Goal: Task Accomplishment & Management: Manage account settings

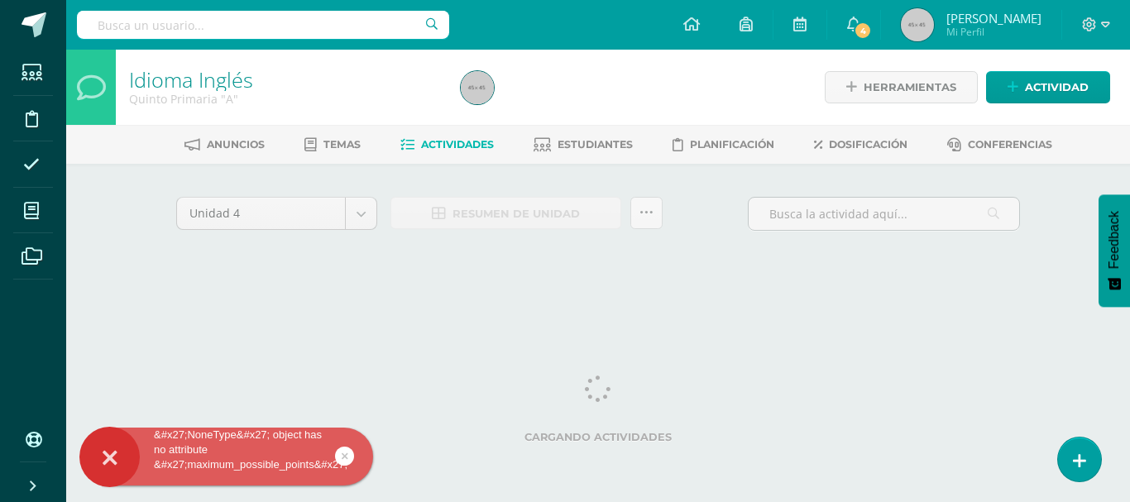
click at [343, 453] on icon at bounding box center [345, 456] width 7 height 19
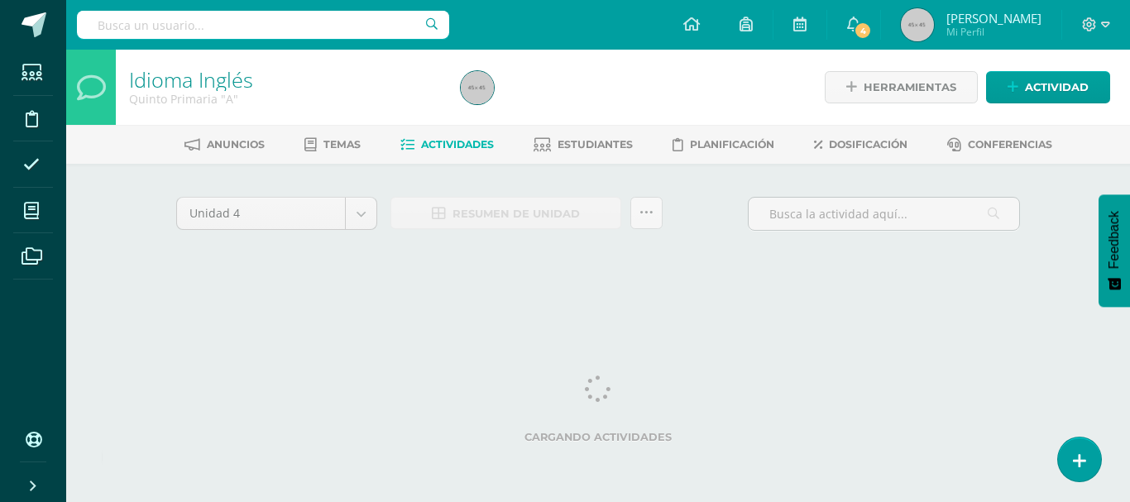
click at [343, 453] on div "&#x27;NoneType&#x27; object has no attribute &#x27;maximum_possible_points&#x27;" at bounding box center [253, 460] width 302 height 64
click at [337, 183] on div "Unidad 4 Unidad 1 Unidad 2 Unidad 3 Unidad 4 Resumen de unidad Subir actividade…" at bounding box center [598, 236] width 910 height 145
click at [712, 223] on div "Unidad 4 Unidad 1 Unidad 2 Unidad 3 Unidad 4 Resumen de unidad Subir actividade…" at bounding box center [598, 220] width 857 height 47
click at [1047, 178] on div "Unidad 4 Unidad 1 Unidad 2 Unidad 3 Unidad 4 Resumen de unidad Subir actividade…" at bounding box center [598, 236] width 910 height 145
click at [694, 194] on div "Unidad 4 Unidad 1 Unidad 2 Unidad 3 Unidad 4 Resumen de unidad Subir actividade…" at bounding box center [598, 236] width 910 height 145
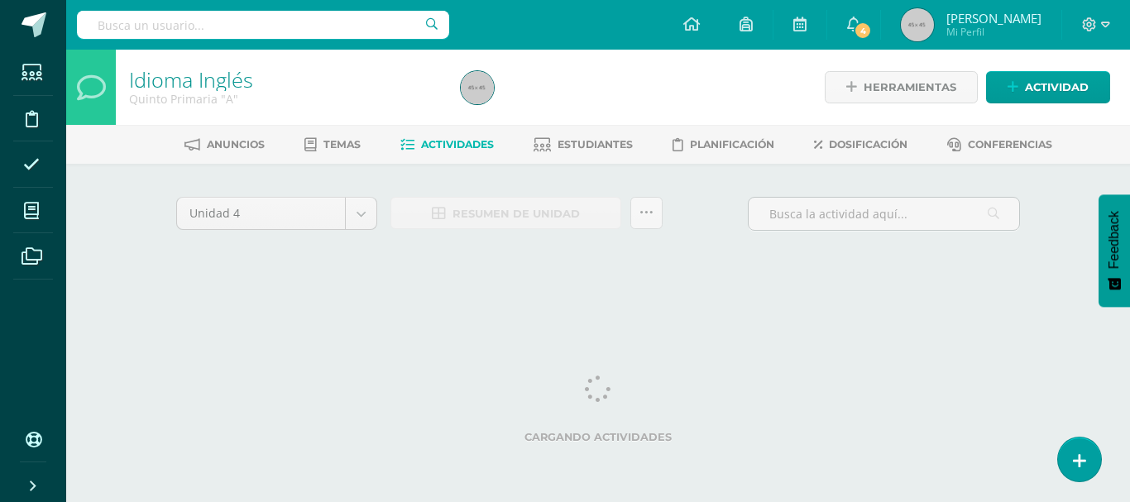
click at [740, 207] on div "Unidad 4 Unidad 1 Unidad 2 Unidad 3 Unidad 4 Resumen de unidad Subir actividade…" at bounding box center [598, 220] width 857 height 47
click at [696, 208] on div "Unidad 4 Unidad 1 Unidad 2 Unidad 3 Unidad 4 Resumen de unidad Subir actividade…" at bounding box center [598, 220] width 857 height 47
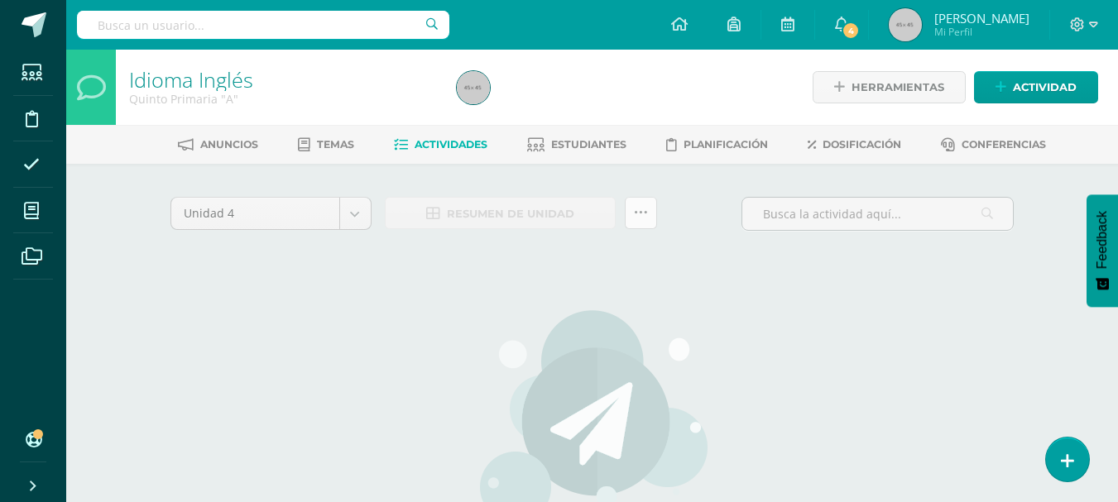
click at [644, 212] on icon at bounding box center [641, 213] width 14 height 14
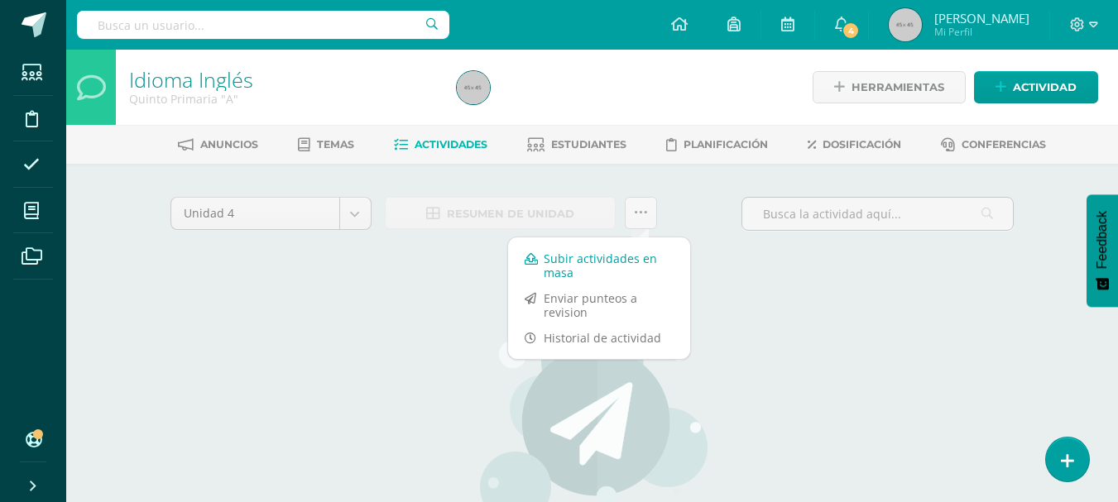
click at [641, 257] on link "Subir actividades en masa" at bounding box center [599, 266] width 182 height 40
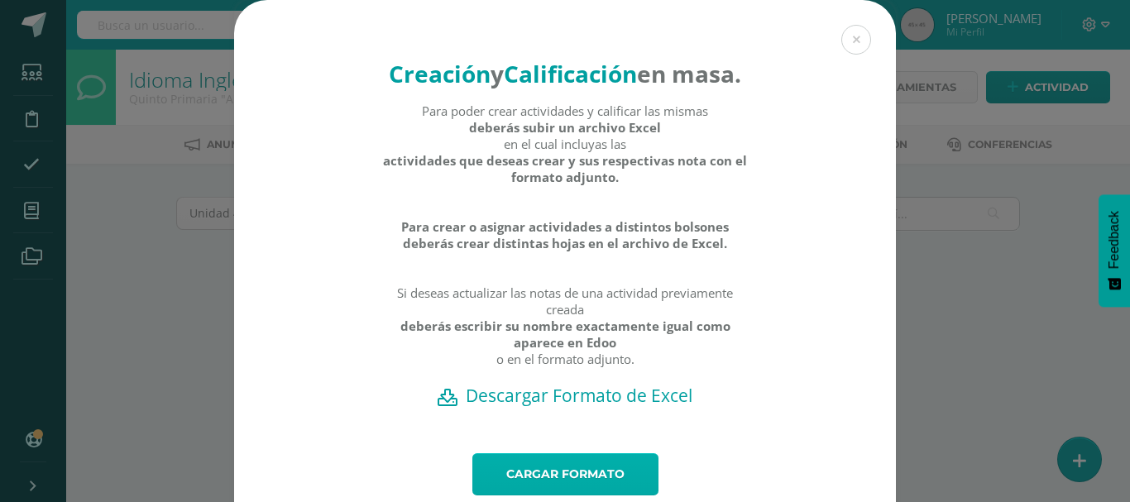
click at [561, 488] on link "Cargar formato" at bounding box center [565, 474] width 186 height 42
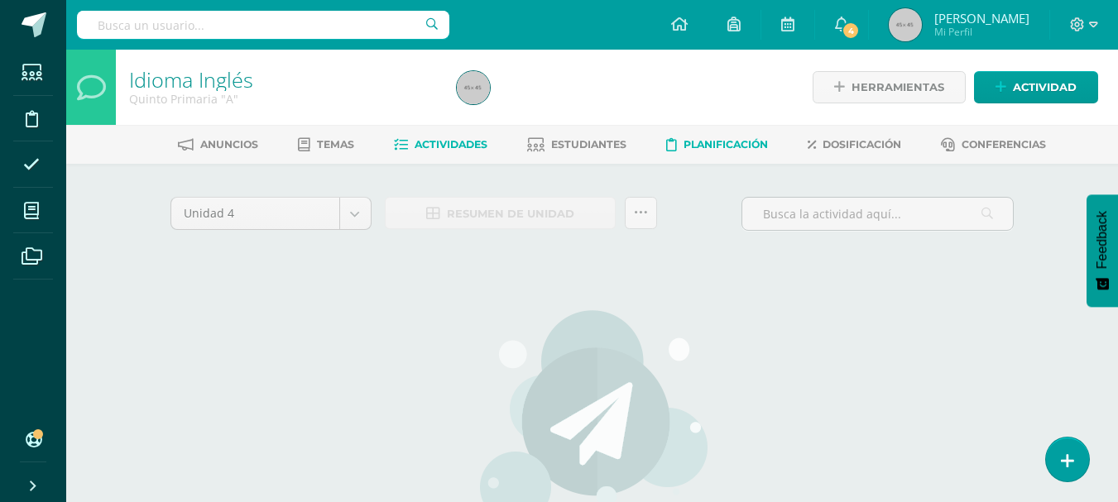
click at [683, 155] on link "Planificación" at bounding box center [717, 145] width 102 height 26
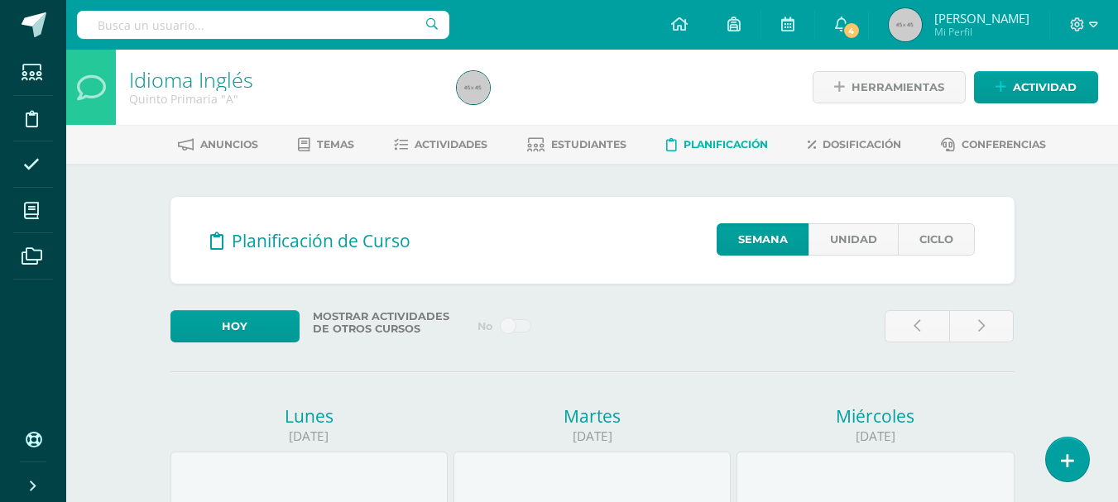
click at [829, 144] on span "Dosificación" at bounding box center [861, 144] width 79 height 12
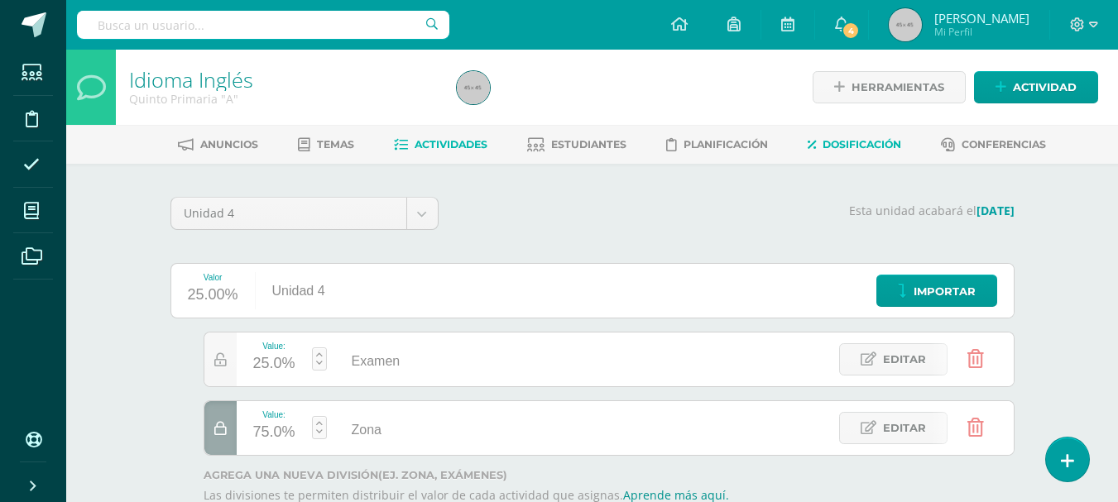
click at [449, 153] on link "Actividades" at bounding box center [440, 145] width 93 height 26
click at [464, 146] on span "Actividades" at bounding box center [450, 144] width 73 height 12
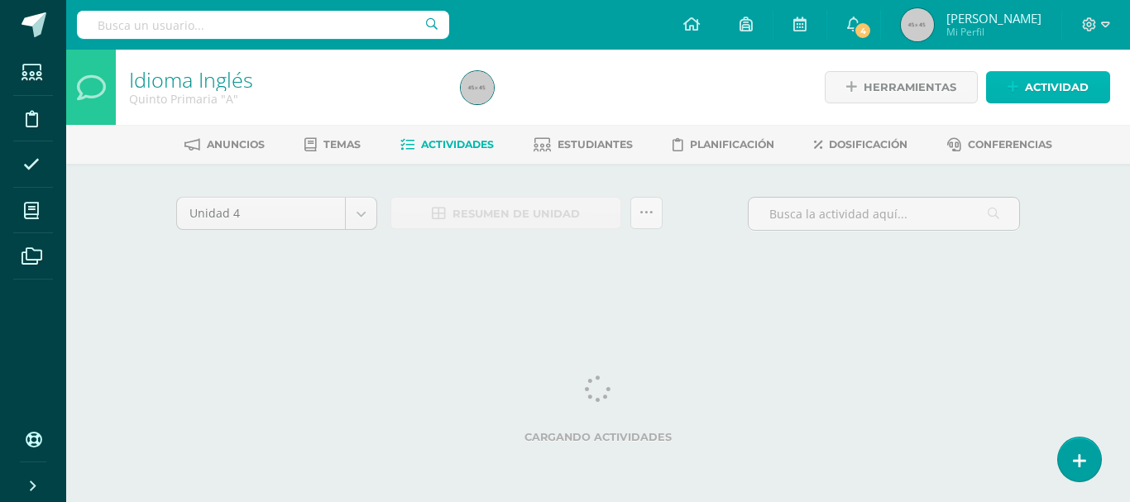
click at [1007, 78] on link "Actividad" at bounding box center [1048, 87] width 124 height 32
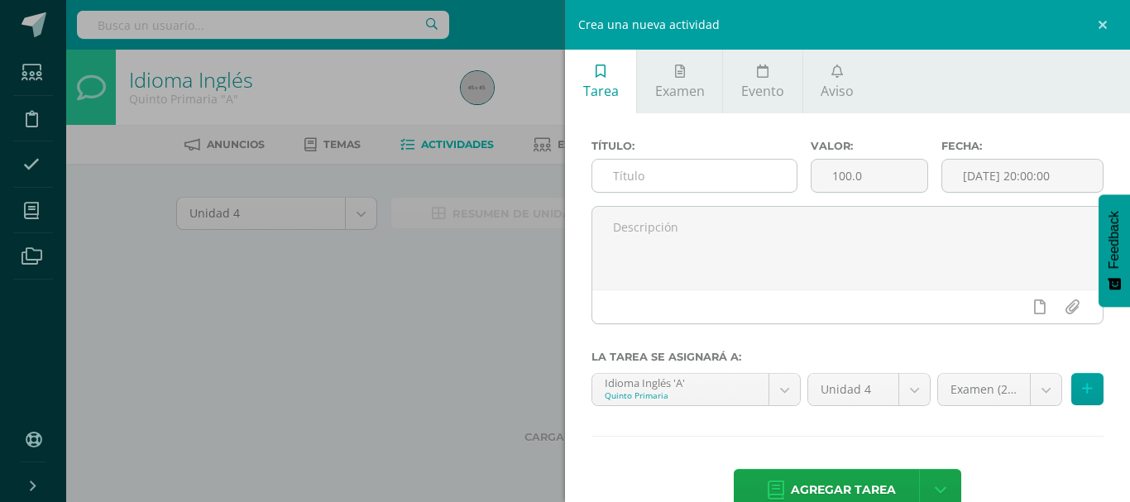
click at [767, 175] on input "text" at bounding box center [694, 176] width 204 height 32
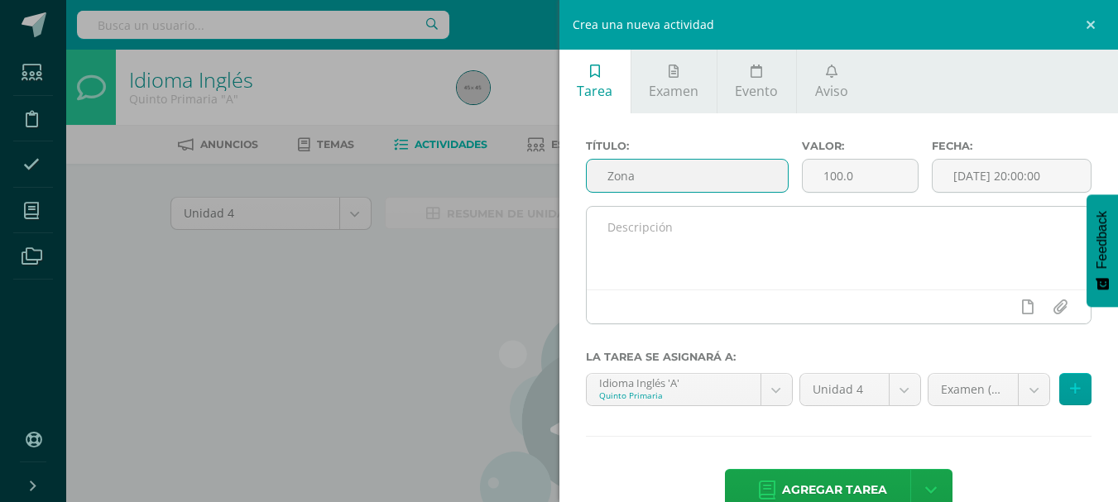
type input "Zona"
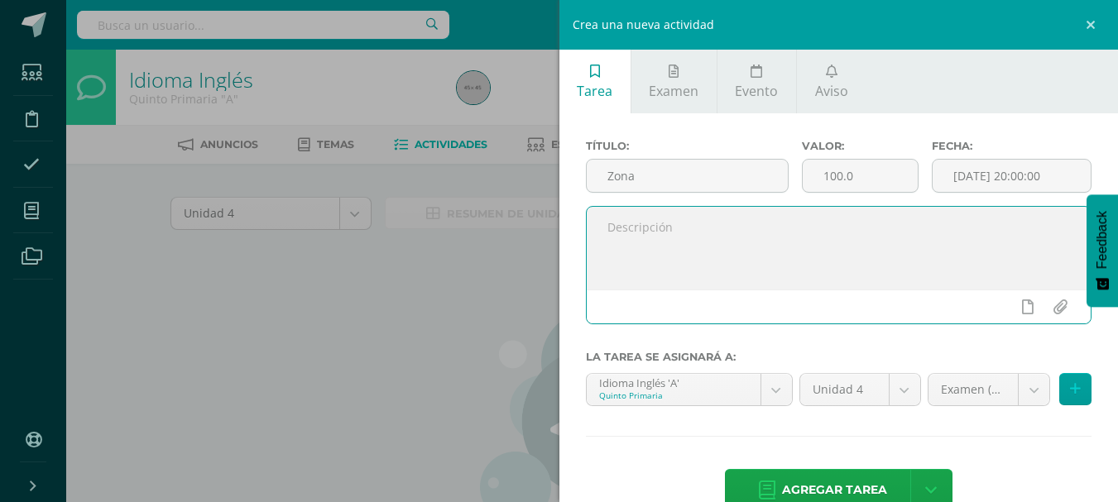
click at [798, 283] on textarea at bounding box center [839, 248] width 505 height 83
type textarea "Zona"
click at [1015, 401] on body "Estudiantes Disciplina Asistencia Mis cursos Archivos Soporte Ayuda Reportar un…" at bounding box center [559, 355] width 1118 height 711
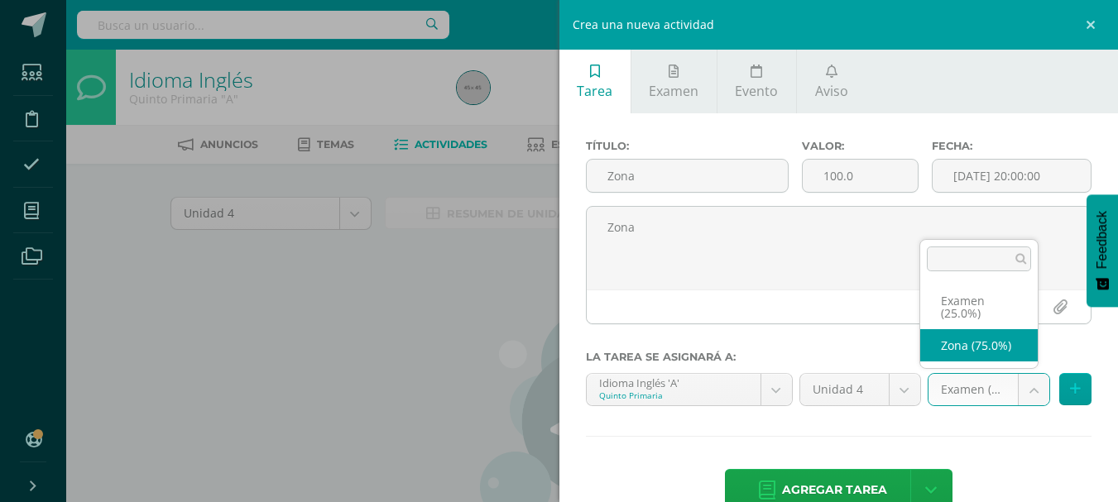
select select "6439"
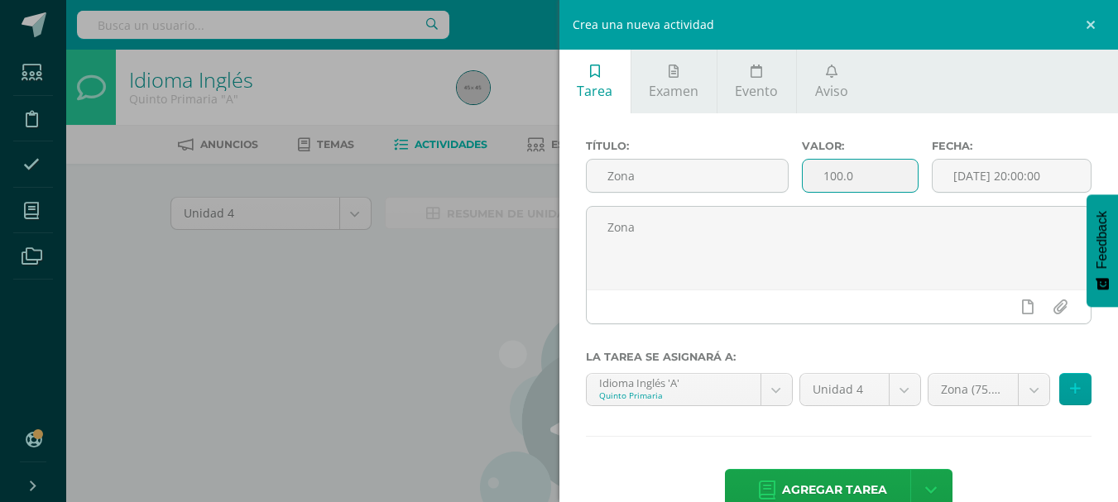
click at [850, 166] on input "100.0" at bounding box center [859, 176] width 115 height 32
type input "1"
type input "75"
click at [814, 490] on span "Agregar tarea" at bounding box center [834, 490] width 105 height 41
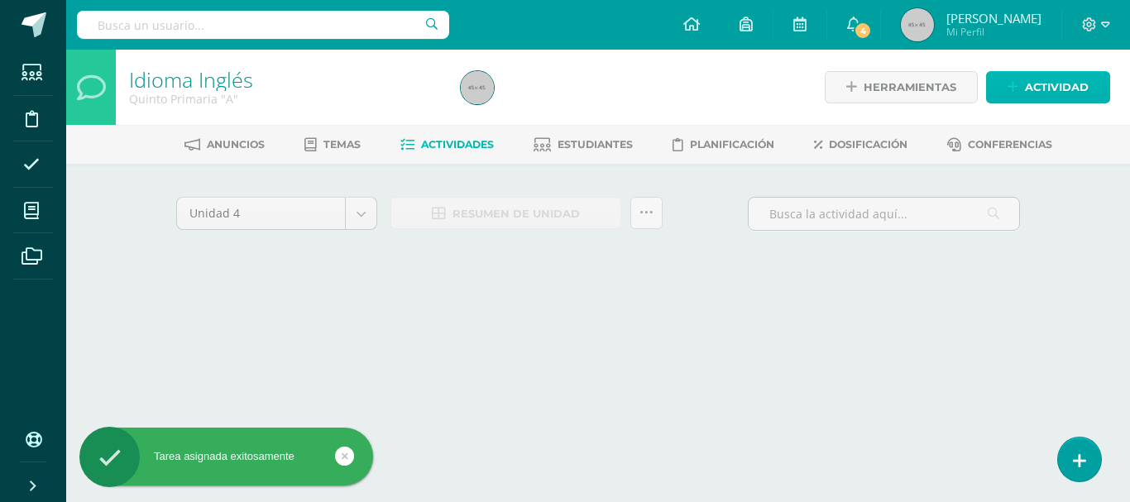
click at [1029, 87] on span "Actividad" at bounding box center [1057, 87] width 64 height 31
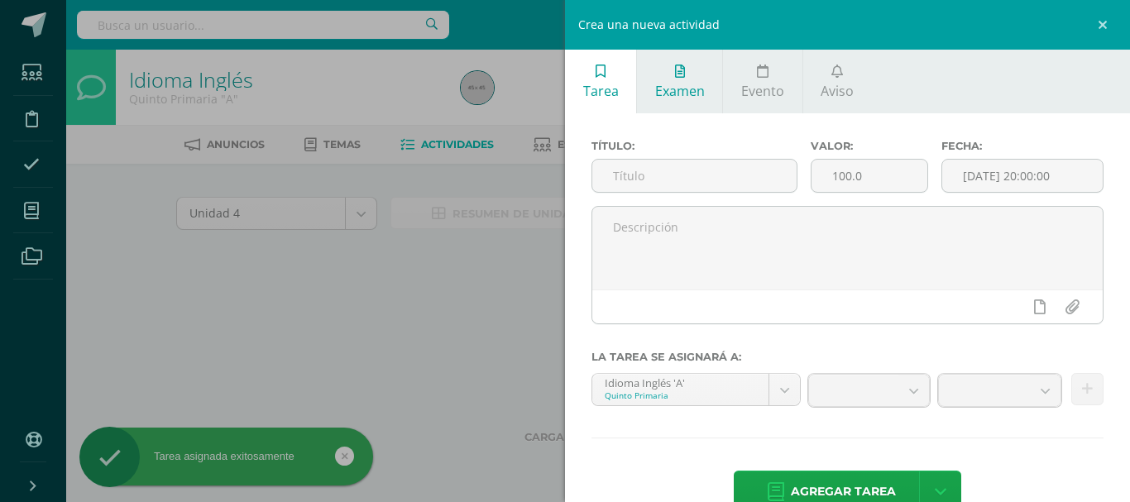
click at [704, 84] on link "Examen" at bounding box center [679, 82] width 85 height 64
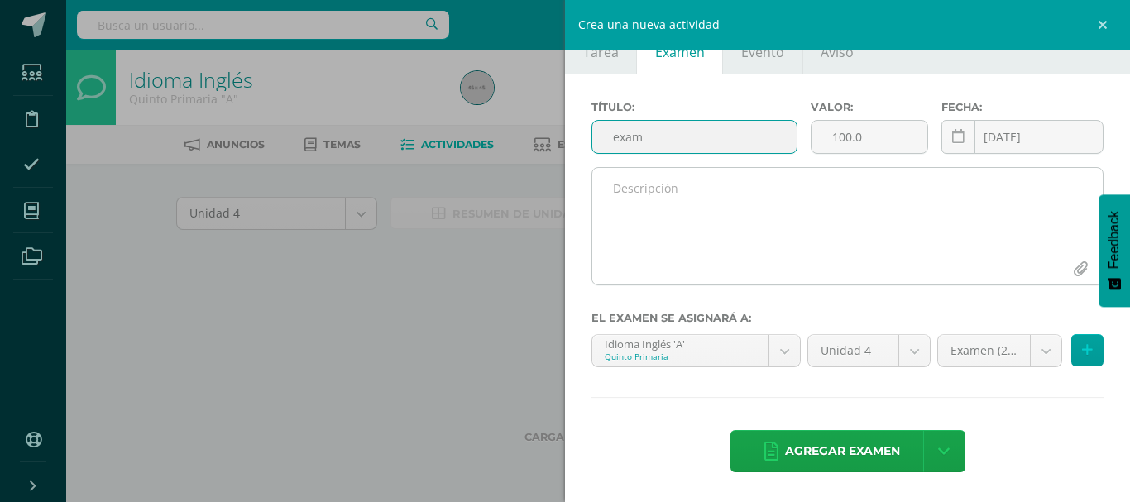
type input "exam"
click at [725, 185] on textarea at bounding box center [847, 209] width 510 height 83
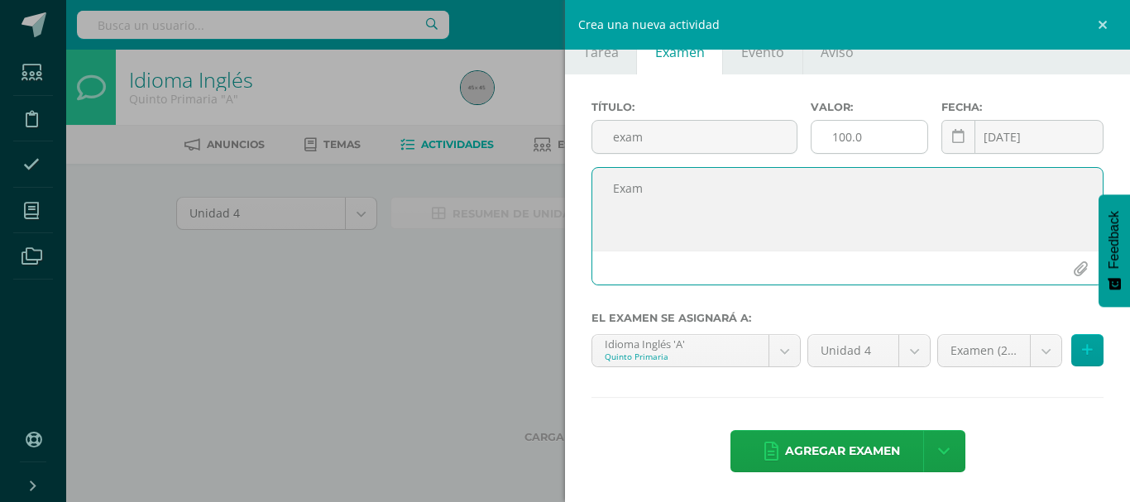
type textarea "Exam"
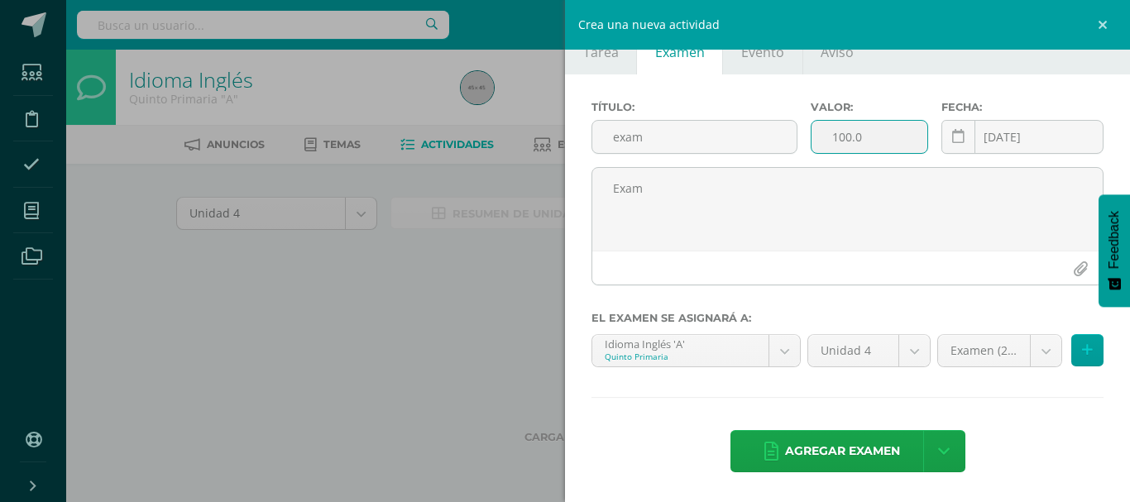
click at [857, 141] on input "100.0" at bounding box center [870, 137] width 117 height 32
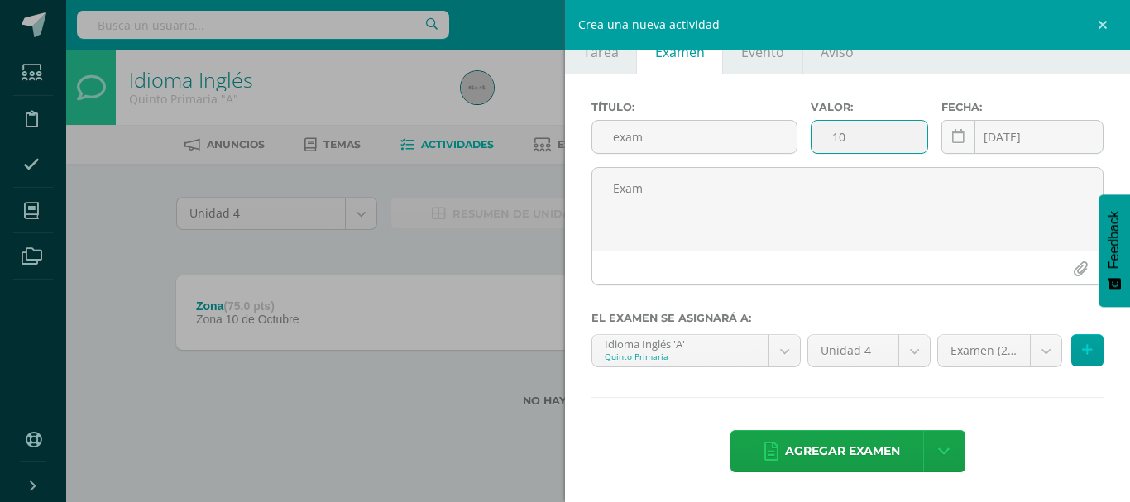
type input "1"
type input "25"
click at [865, 446] on span "Agregar examen" at bounding box center [842, 451] width 115 height 41
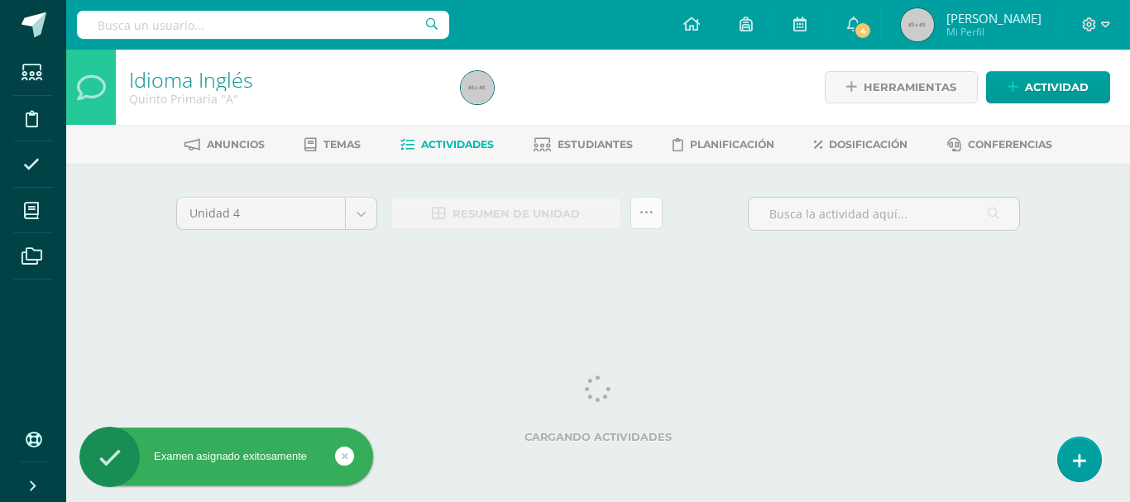
click at [654, 219] on link at bounding box center [646, 213] width 32 height 32
click at [648, 212] on icon at bounding box center [646, 213] width 14 height 14
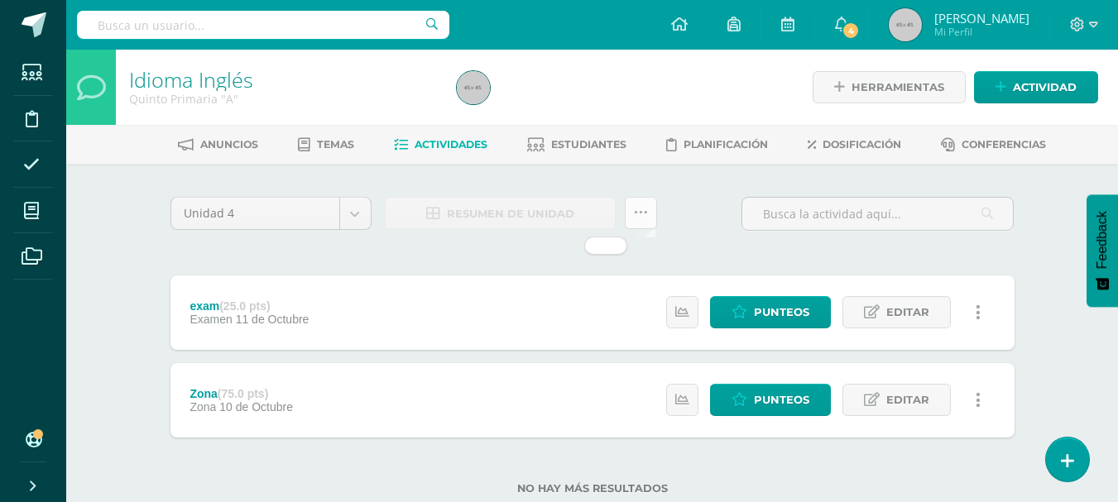
click at [654, 205] on link at bounding box center [641, 213] width 32 height 32
click at [642, 213] on icon at bounding box center [641, 213] width 14 height 14
click at [665, 211] on div "Unidad 4 Unidad 1 Unidad 2 Unidad 3 Unidad 4 Resumen de unidad ¿Estás seguro qu…" at bounding box center [592, 220] width 857 height 47
click at [648, 210] on link at bounding box center [641, 213] width 32 height 32
click at [674, 207] on div "Unidad 4 Unidad 1 Unidad 2 Unidad 3 Unidad 4 Resumen de unidad ¿Estás seguro qu…" at bounding box center [592, 220] width 857 height 47
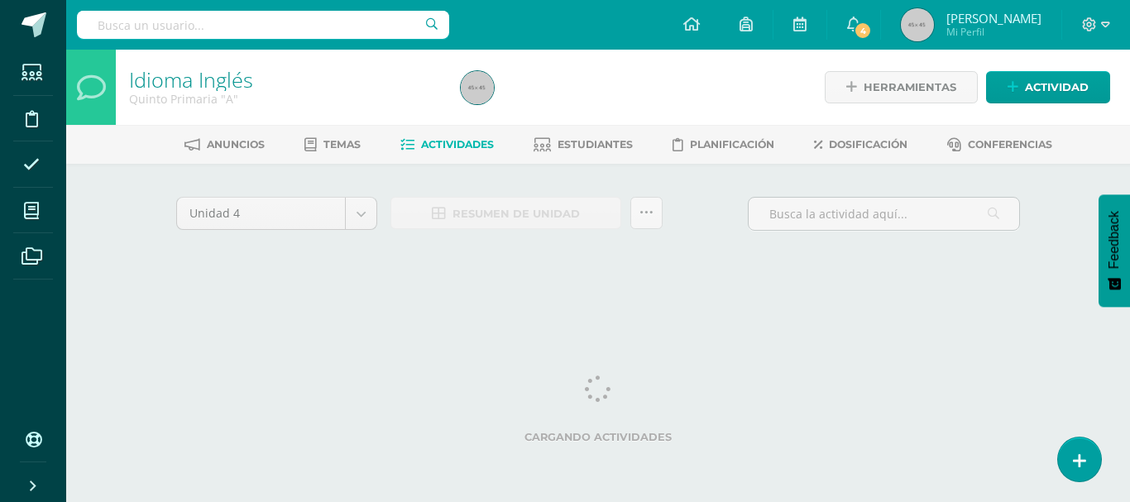
click at [673, 192] on div "Unidad 4 Unidad 1 Unidad 2 Unidad 3 Unidad 4 Resumen de unidad Subir actividade…" at bounding box center [598, 236] width 910 height 145
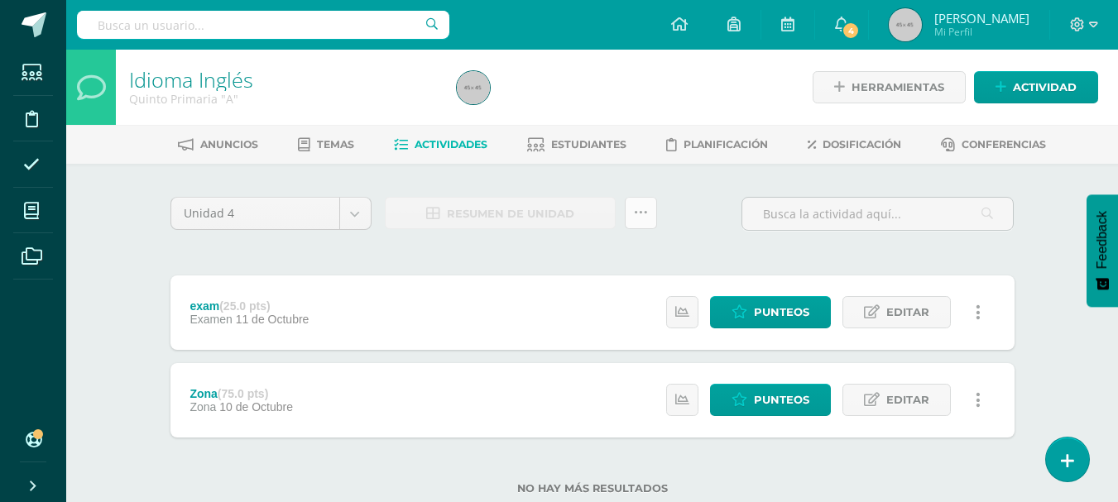
click at [652, 203] on link at bounding box center [641, 213] width 32 height 32
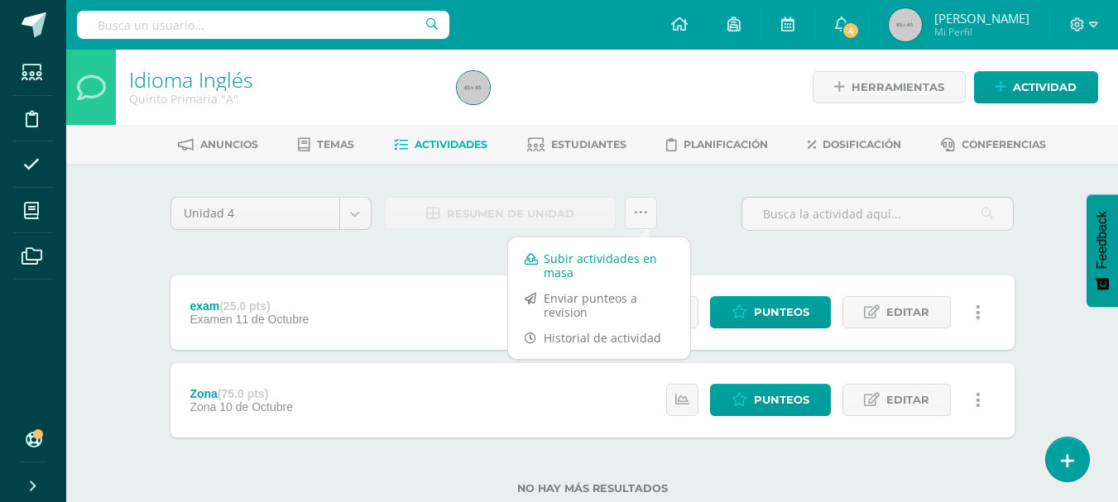
click at [627, 259] on link "Subir actividades en masa" at bounding box center [599, 266] width 182 height 40
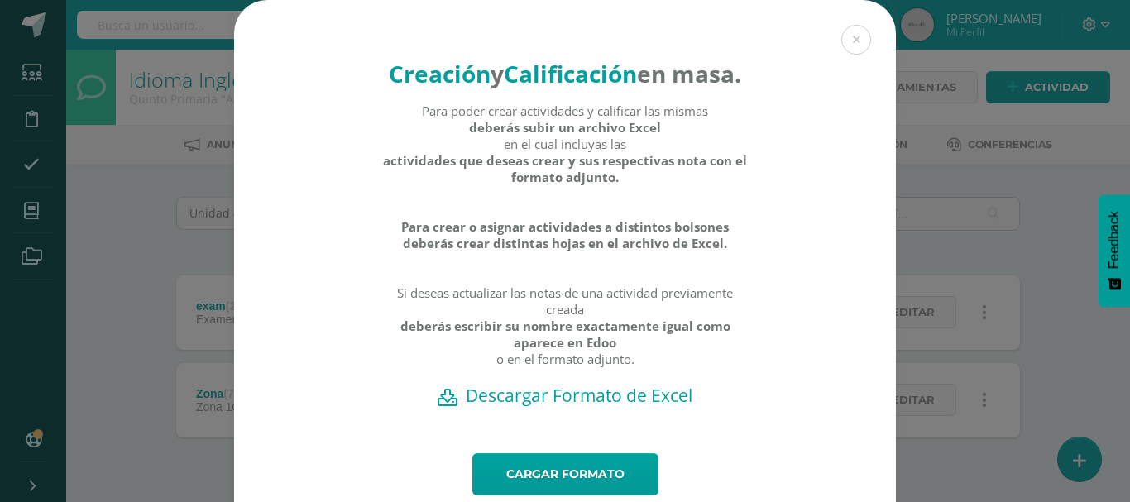
click at [592, 407] on h2 "Descargar Formato de Excel" at bounding box center [565, 395] width 604 height 23
click at [582, 489] on link "Cargar formato" at bounding box center [565, 474] width 186 height 42
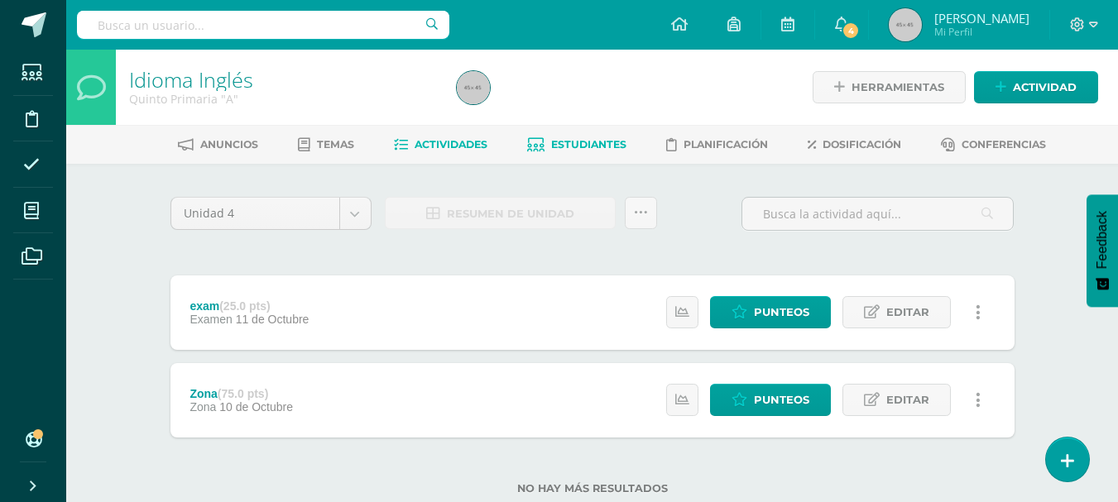
click at [577, 137] on link "Estudiantes" at bounding box center [576, 145] width 99 height 26
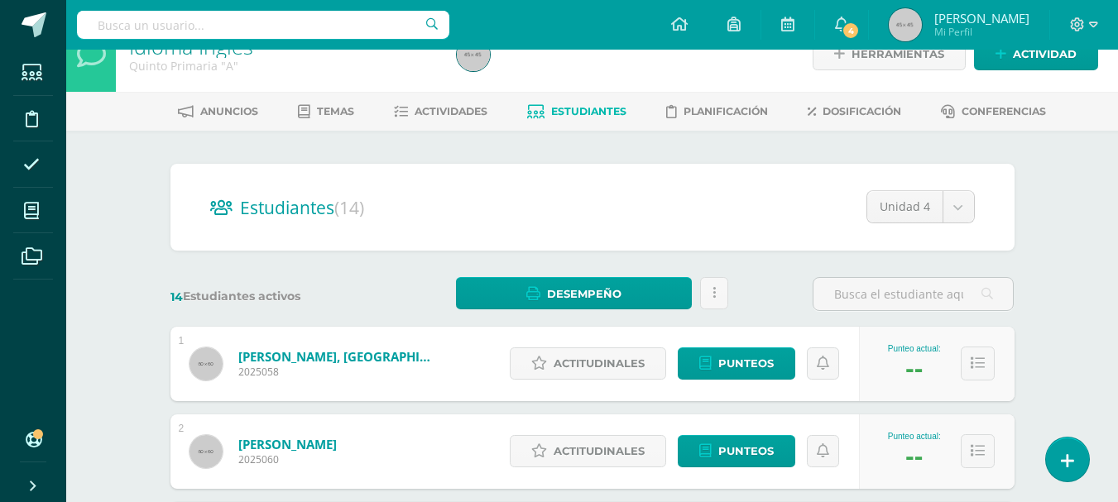
scroll to position [66, 0]
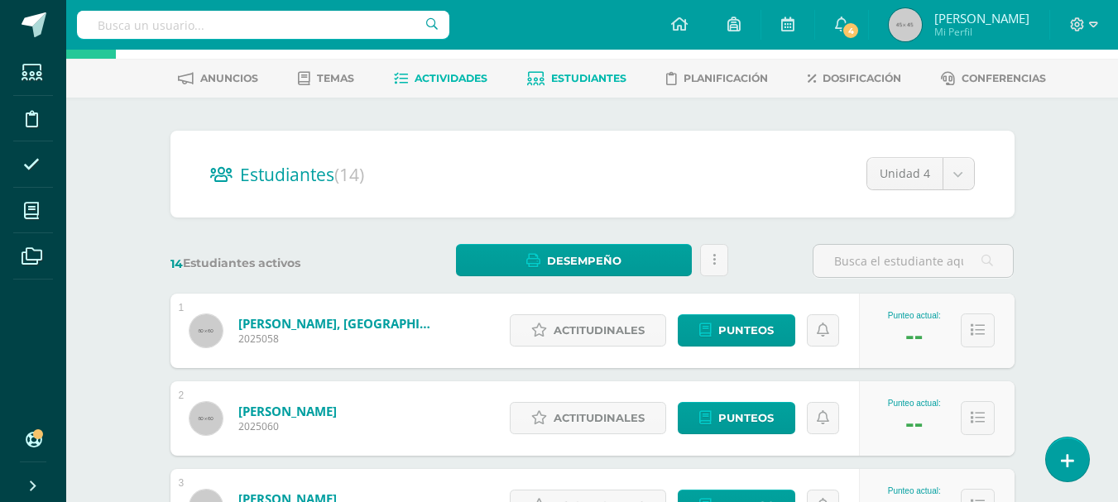
click at [474, 74] on span "Actividades" at bounding box center [450, 78] width 73 height 12
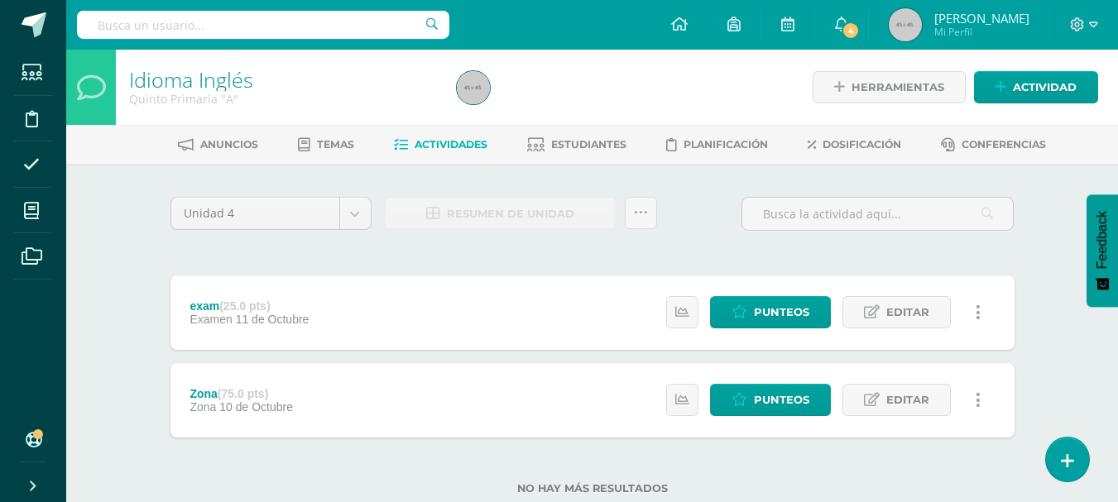
click at [630, 147] on ul "Anuncios Temas Actividades Estudiantes Planificación Dosificación Conferencias" at bounding box center [611, 144] width 1051 height 27
click at [614, 146] on span "Estudiantes" at bounding box center [588, 144] width 75 height 12
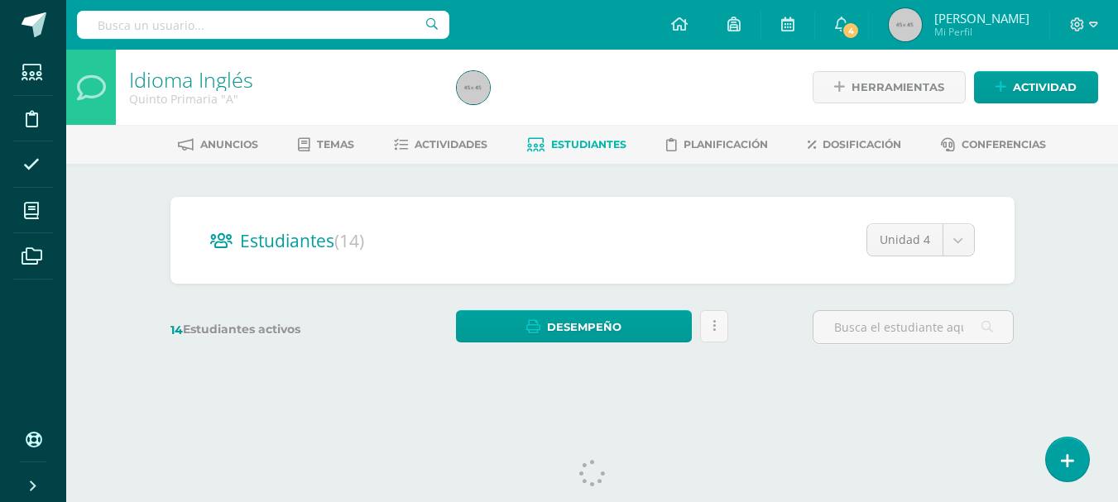
click at [1061, 234] on div "Idioma Inglés Quinto Primaria "A" Herramientas Detalle de asistencias Actividad…" at bounding box center [591, 221] width 1051 height 343
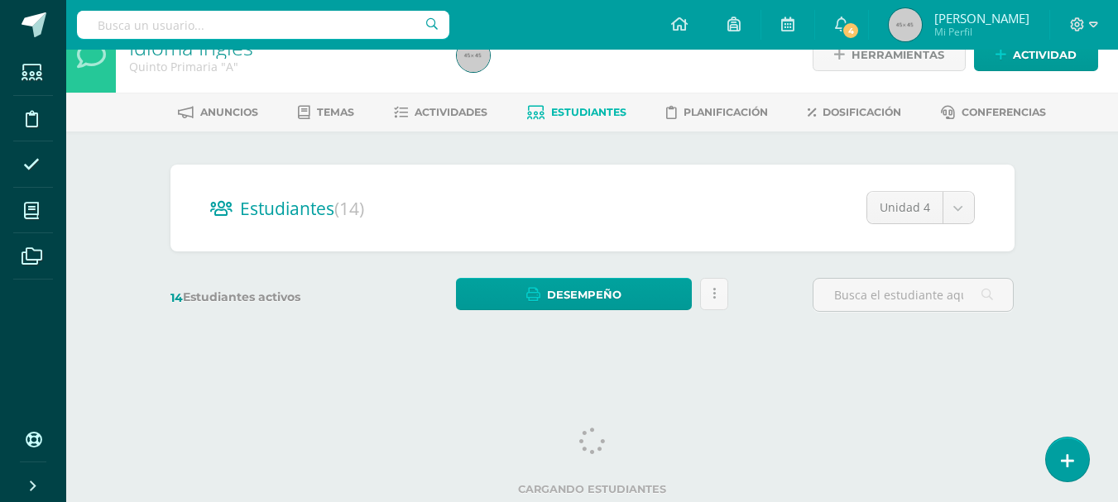
click at [1061, 234] on div "Idioma Inglés Quinto Primaria "A" Herramientas Detalle de asistencias Actividad…" at bounding box center [591, 188] width 1051 height 343
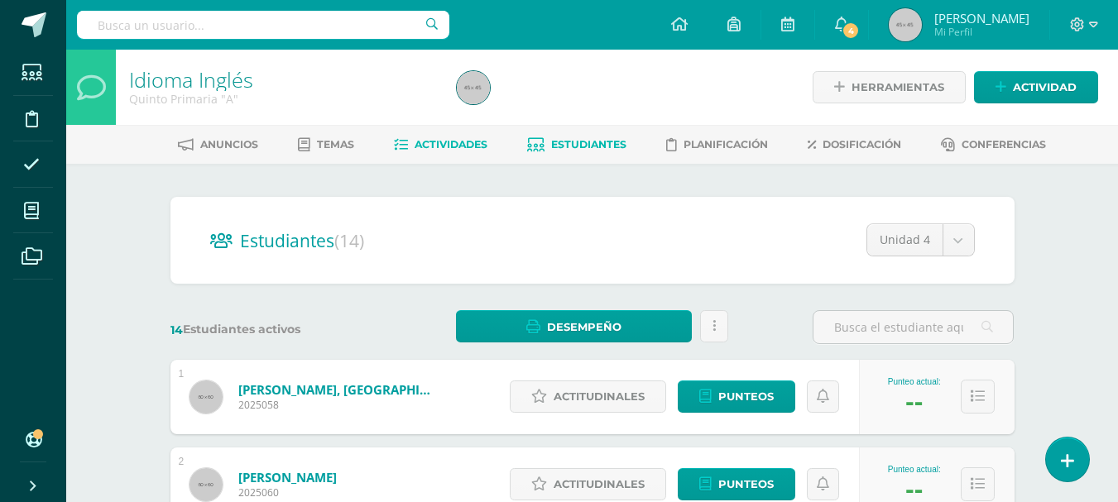
click at [427, 135] on link "Actividades" at bounding box center [440, 145] width 93 height 26
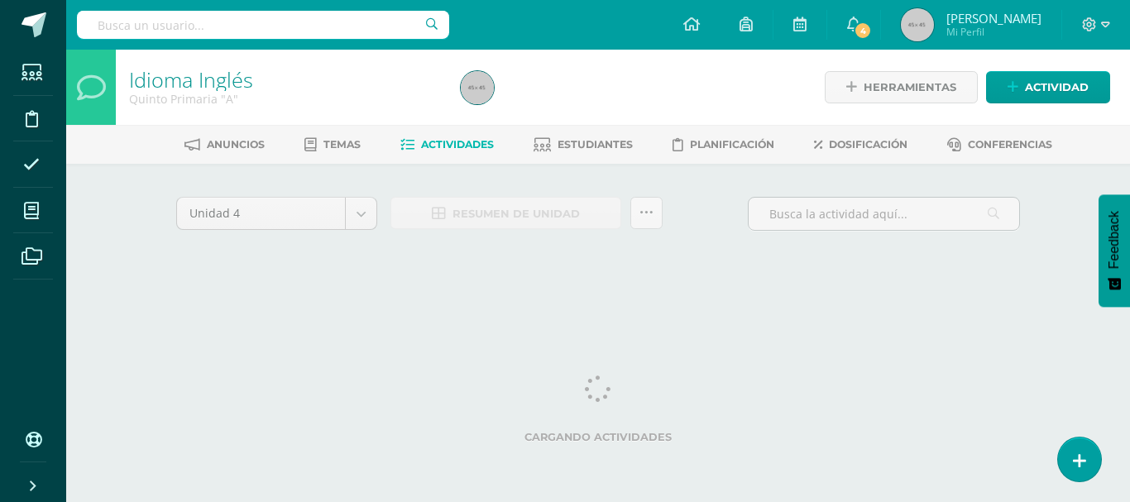
click at [680, 221] on div "Unidad 4 Unidad 1 Unidad 2 Unidad 3 Unidad 4 Resumen de unidad Subir actividade…" at bounding box center [598, 220] width 857 height 47
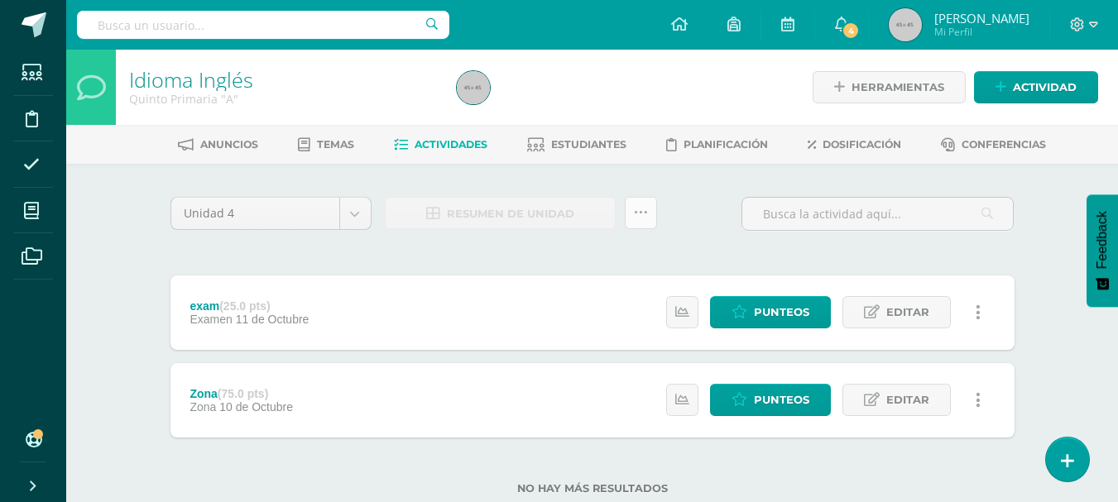
click at [649, 214] on link at bounding box center [641, 213] width 32 height 32
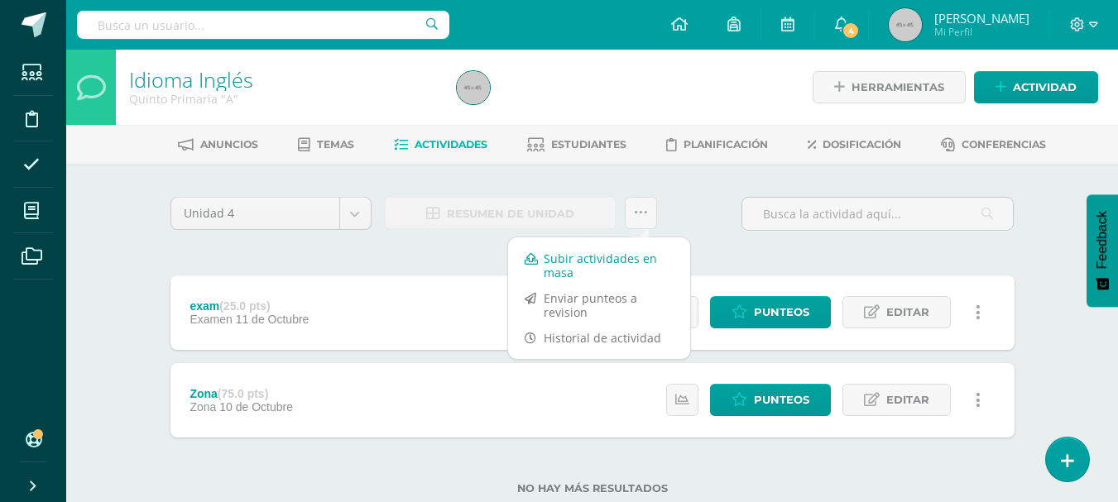
click at [592, 271] on link "Subir actividades en masa" at bounding box center [599, 266] width 182 height 40
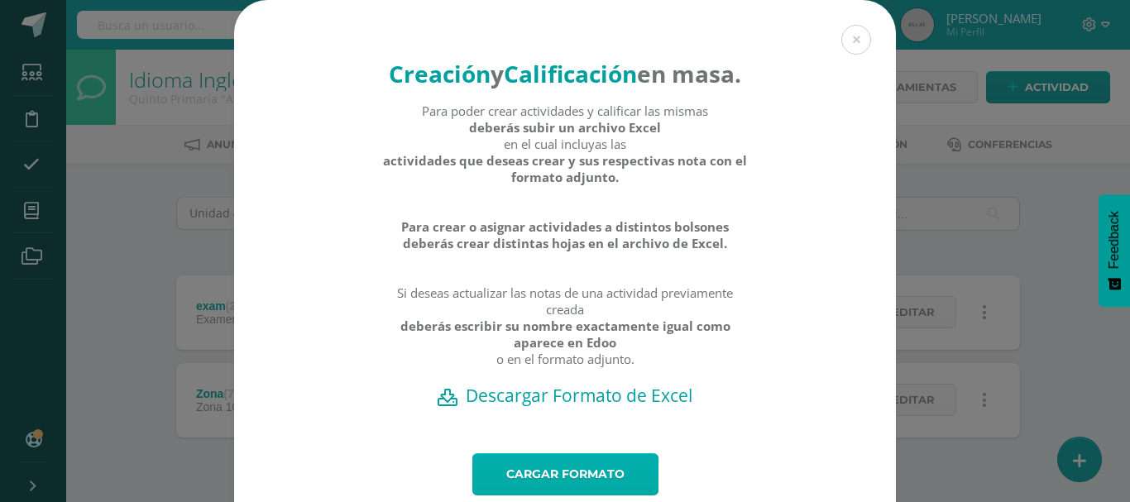
click at [617, 488] on link "Cargar formato" at bounding box center [565, 474] width 186 height 42
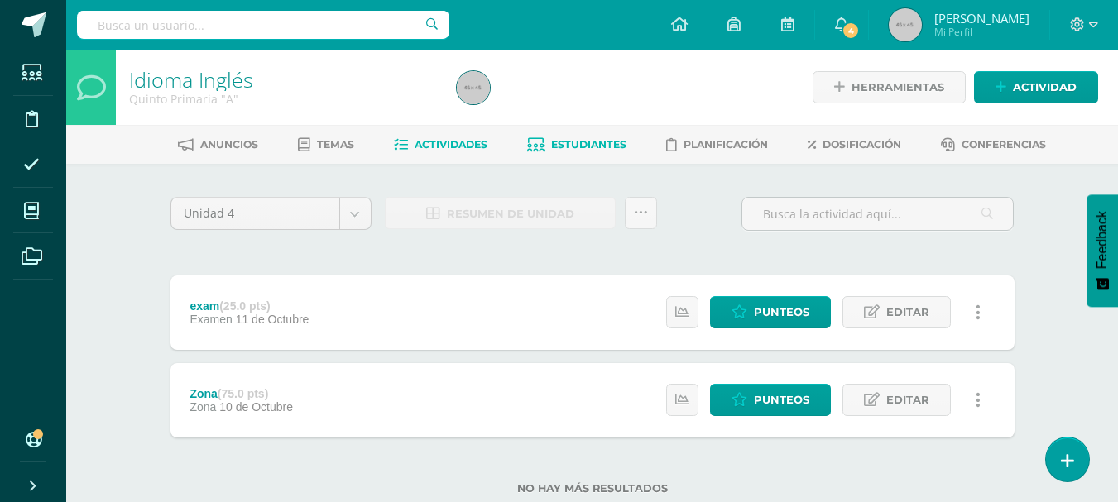
click at [559, 132] on link "Estudiantes" at bounding box center [576, 145] width 99 height 26
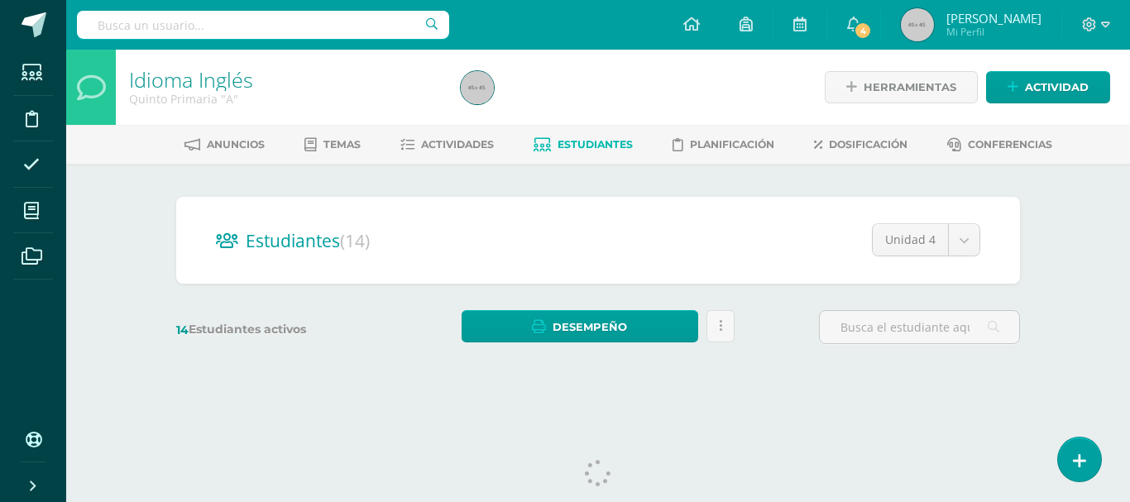
click at [766, 299] on div "Estudiantes (14) Unidad 4 Unidad 1 Unidad 2 Unidad 3 Unidad 4 14 Estudiantes ac…" at bounding box center [598, 278] width 857 height 163
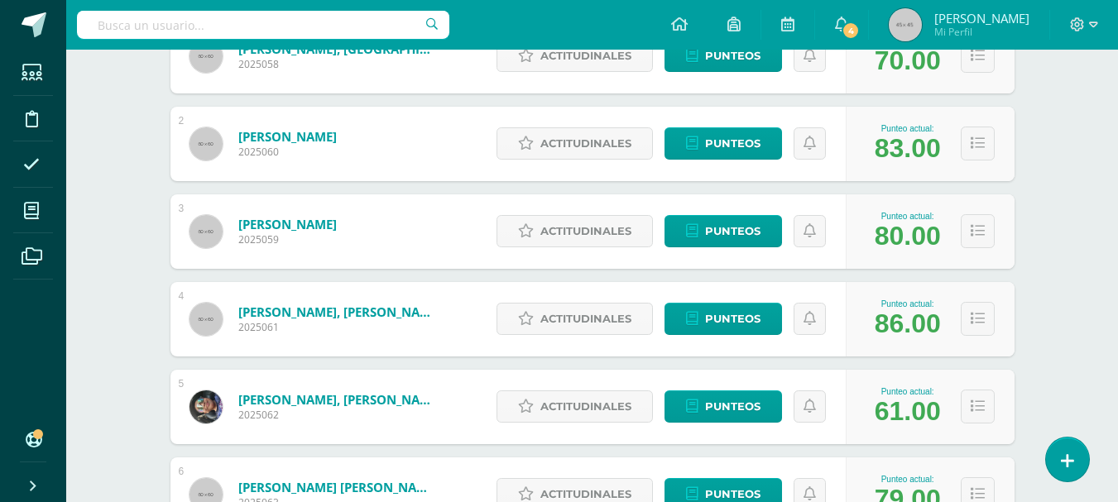
scroll to position [344, 0]
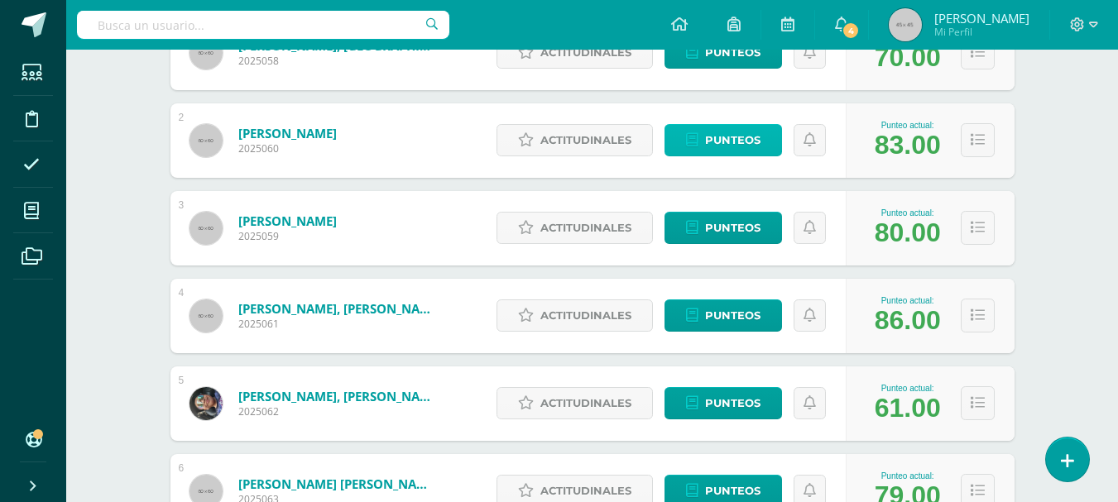
click at [761, 134] on link "Punteos" at bounding box center [722, 140] width 117 height 32
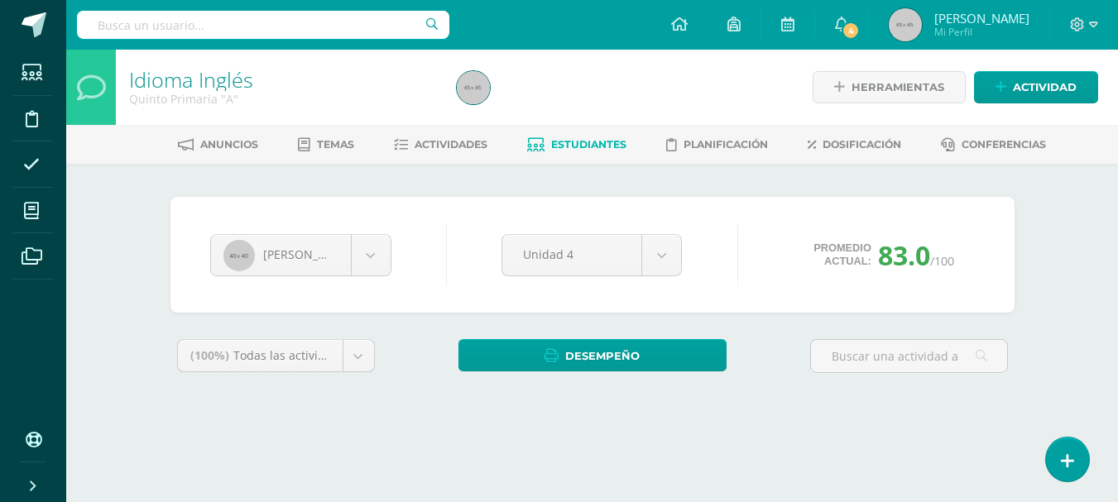
click at [917, 258] on span "83.0" at bounding box center [904, 255] width 52 height 36
click at [909, 271] on span "83.0" at bounding box center [904, 255] width 52 height 36
click at [456, 200] on div "Sara Chivalán Santiago Arriola Sara Chivalán Ana Cifuentes Iunior De Diego Garc…" at bounding box center [592, 255] width 844 height 116
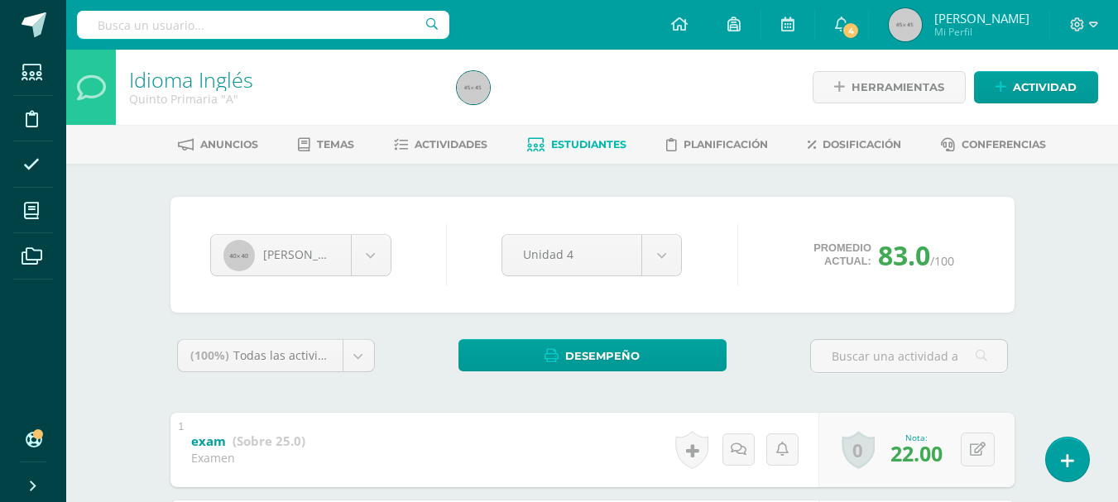
click at [1040, 277] on div "Sara Chivalán Santiago Arriola Sara Chivalán Ana Cifuentes Iunior De Diego Garc…" at bounding box center [592, 424] width 910 height 521
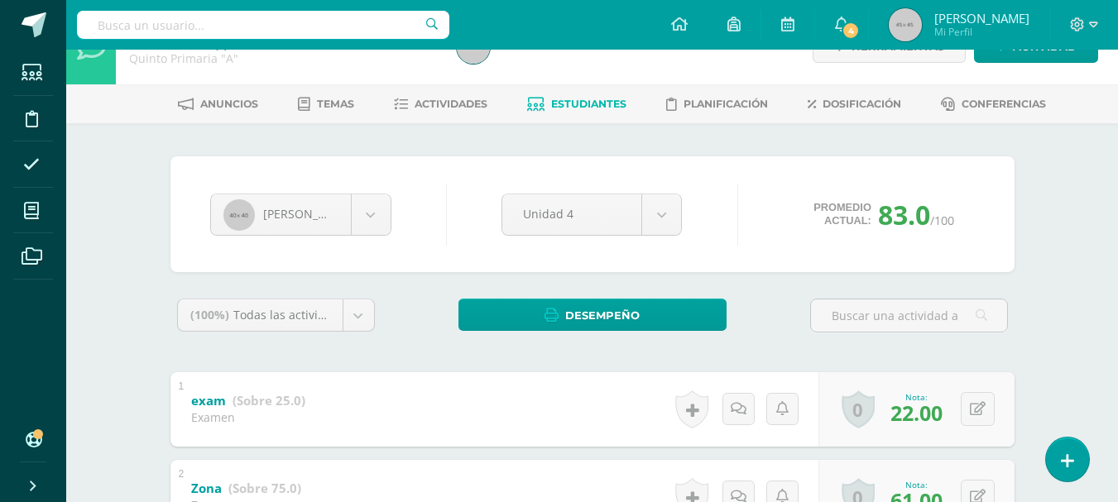
scroll to position [66, 0]
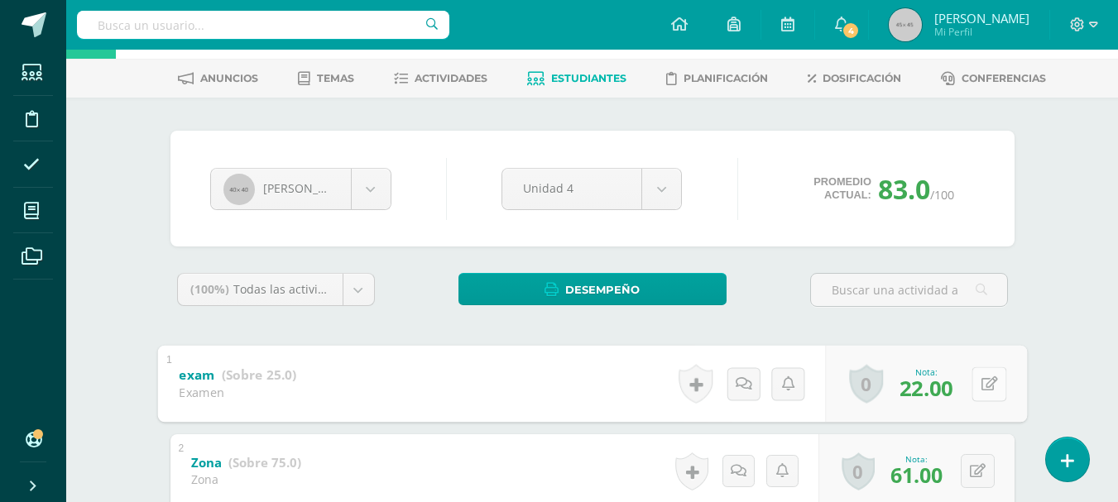
click at [982, 390] on icon at bounding box center [988, 383] width 17 height 14
type input "17"
click at [948, 386] on icon at bounding box center [944, 389] width 15 height 14
click at [365, 206] on body "Estudiantes Disciplina Asistencia Mis cursos Archivos Soporte Ayuda Reportar un…" at bounding box center [559, 276] width 1118 height 685
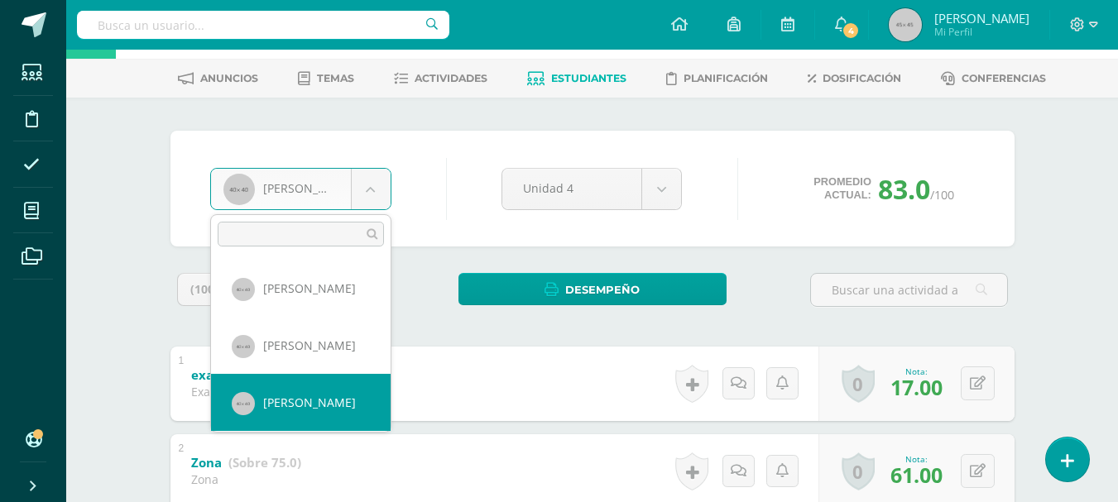
select select "92"
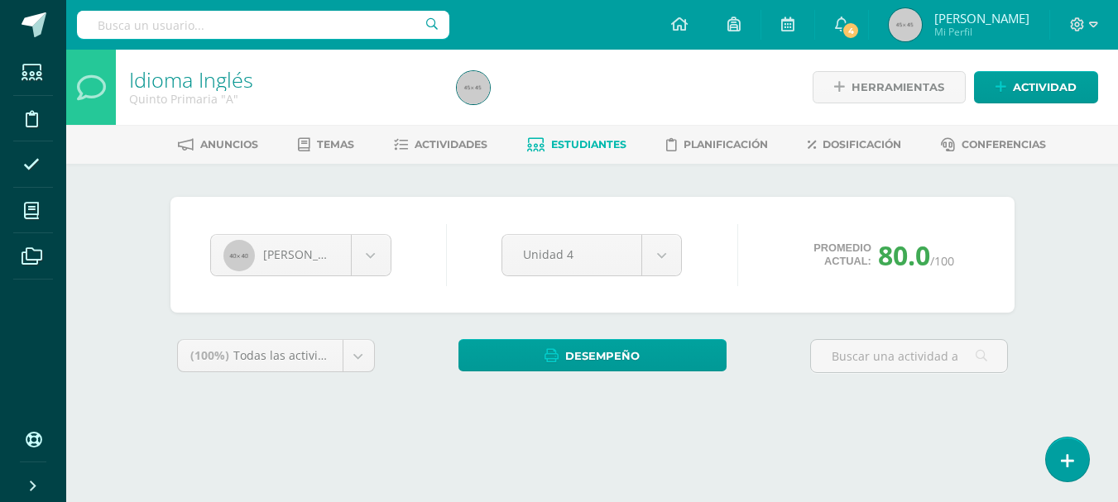
click at [754, 321] on div "[PERSON_NAME] [PERSON_NAME] [PERSON_NAME] Iunior De [PERSON_NAME] [PERSON_NAME]…" at bounding box center [592, 305] width 857 height 216
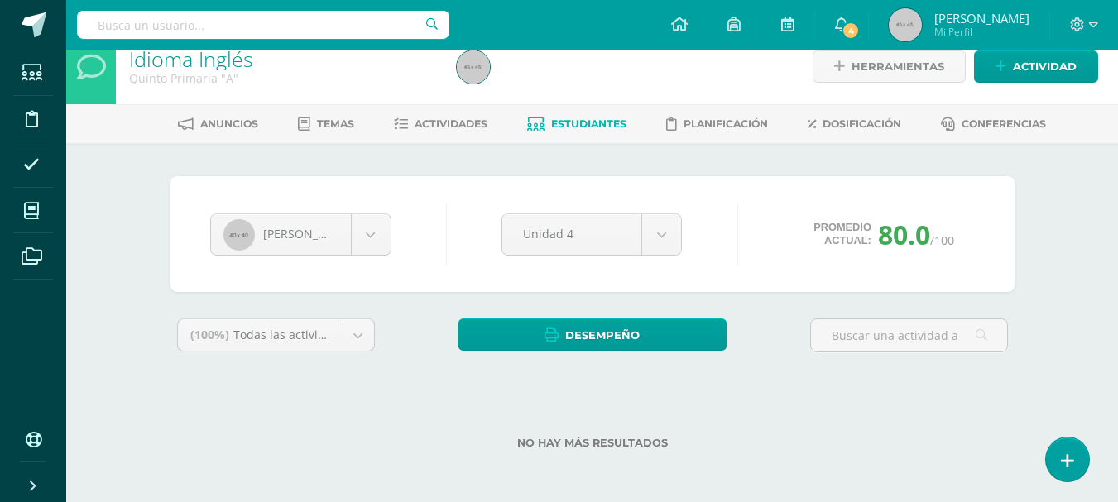
scroll to position [21, 0]
click at [1044, 253] on div "[PERSON_NAME] [PERSON_NAME] [PERSON_NAME] Iunior De [PERSON_NAME] [PERSON_NAME]…" at bounding box center [592, 322] width 910 height 359
click at [371, 224] on body "Estudiantes Disciplina Asistencia Mis cursos Archivos Soporte Ayuda Reportar un…" at bounding box center [559, 240] width 1118 height 523
click at [820, 394] on div "No hay más resultados" at bounding box center [592, 430] width 844 height 77
click at [920, 229] on span "80.0" at bounding box center [904, 235] width 52 height 36
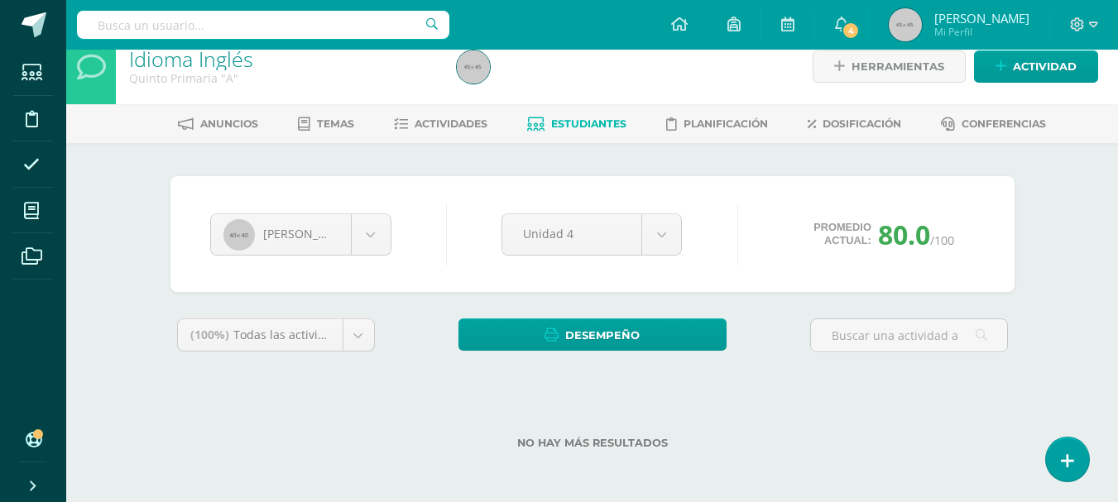
click at [991, 186] on div "Ana Cifuentes Santiago Arriola Sara Chivalán Ana Cifuentes Iunior De Diego Garc…" at bounding box center [592, 234] width 844 height 116
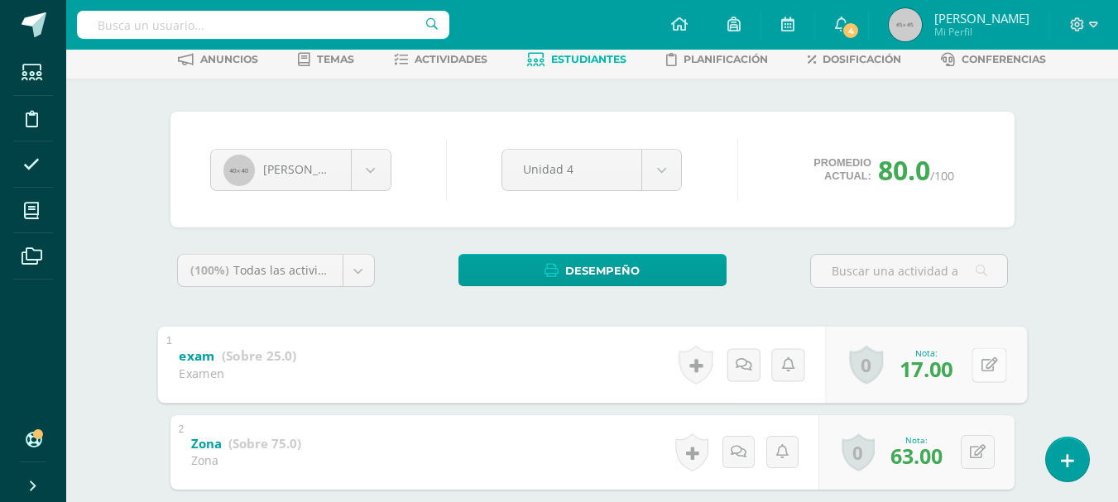
click at [984, 366] on icon at bounding box center [988, 364] width 17 height 14
type input "22"
click at [943, 374] on icon at bounding box center [944, 370] width 15 height 14
click at [1034, 261] on div "Ana Cifuentes Santiago Arriola Sara Chivalán Ana Cifuentes Iunior De Diego Garc…" at bounding box center [592, 339] width 910 height 521
click at [1035, 246] on div "Ana Cifuentes Santiago Arriola Sara Chivalán Ana Cifuentes Iunior De Diego Garc…" at bounding box center [592, 339] width 910 height 521
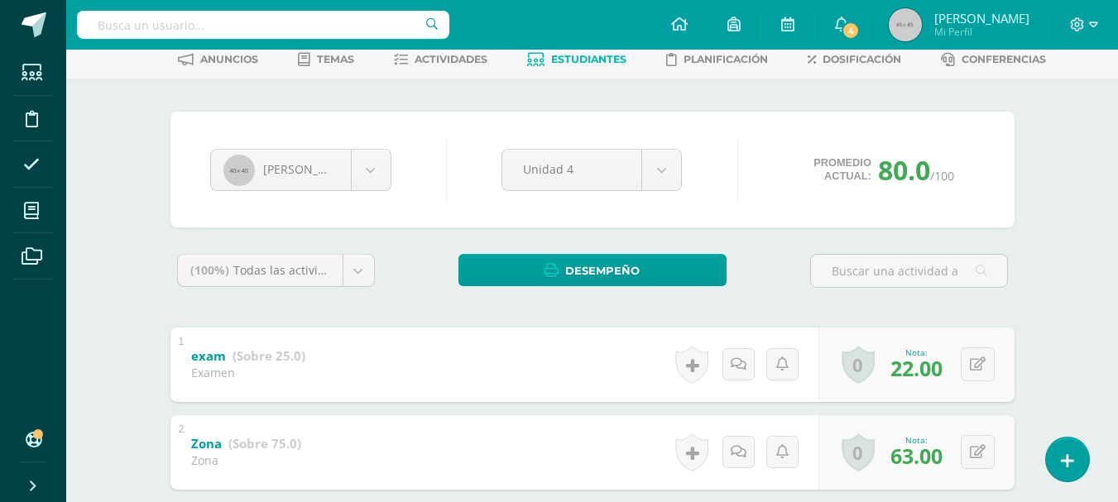
click at [1020, 229] on div "Ana Cifuentes Santiago Arriola Sara Chivalán Ana Cifuentes Iunior De Diego Garc…" at bounding box center [592, 339] width 857 height 455
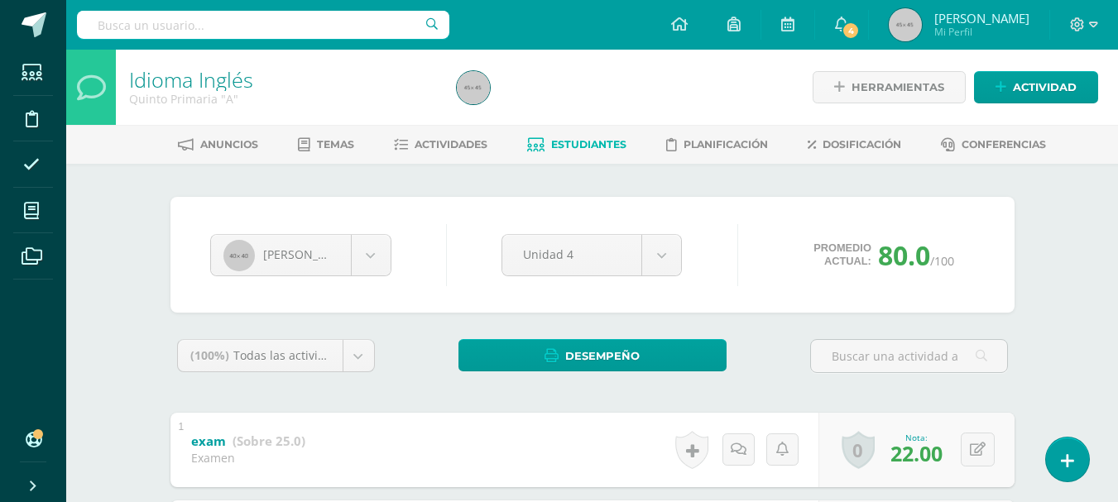
click at [593, 187] on div "Ana Cifuentes Santiago Arriola Sara Chivalán Ana Cifuentes Iunior De Diego Garc…" at bounding box center [592, 424] width 910 height 521
click at [561, 186] on div "Ana Cifuentes Santiago Arriola Sara Chivalán Ana Cifuentes Iunior De Diego Garc…" at bounding box center [592, 424] width 910 height 521
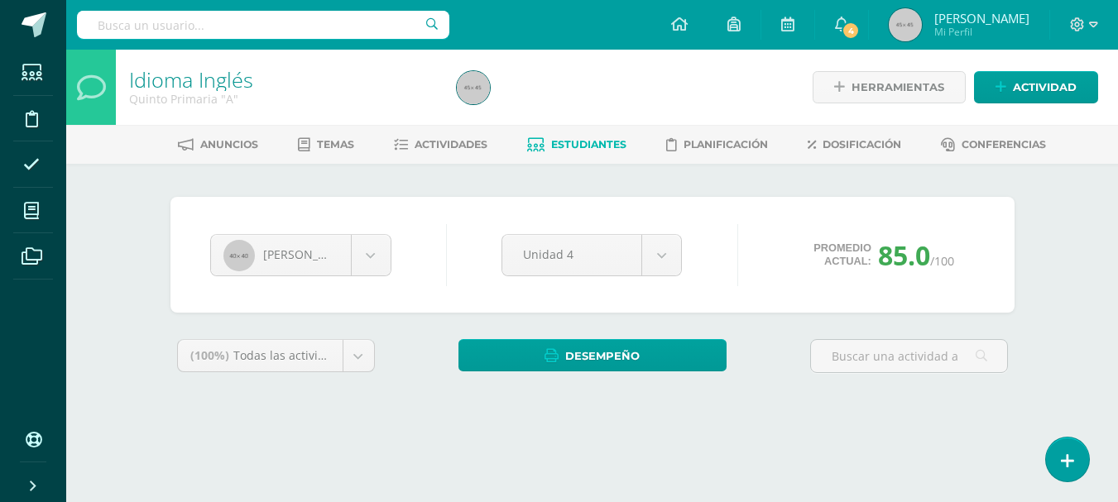
click at [441, 188] on div "Ana Cifuentes Santiago Arriola Sara Chivalán Ana Cifuentes Iunior De Diego Garc…" at bounding box center [592, 305] width 910 height 282
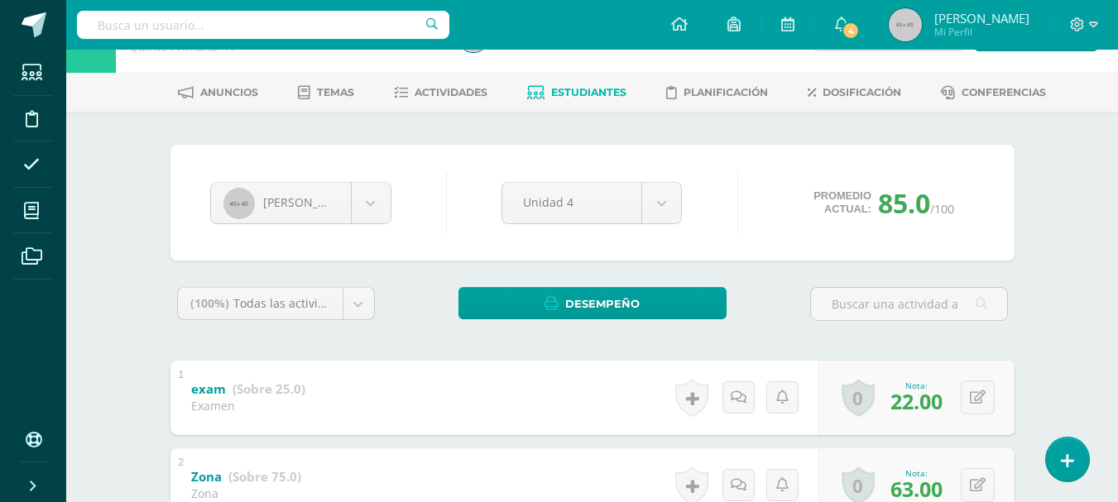
scroll to position [19, 0]
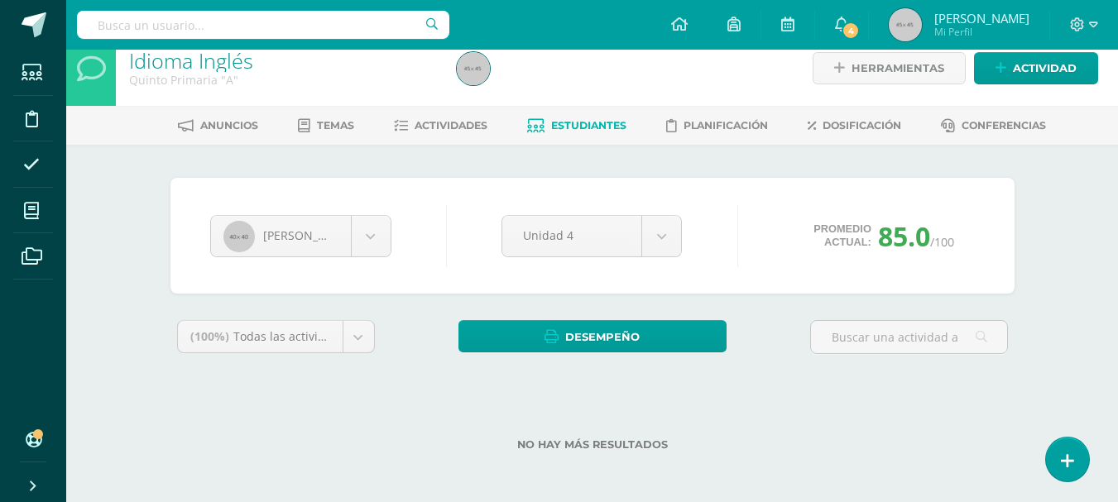
click at [151, 171] on div "Ana Cifuentes Santiago Arriola Sara Chivalán Ana Cifuentes Iunior De Diego Garc…" at bounding box center [592, 324] width 910 height 359
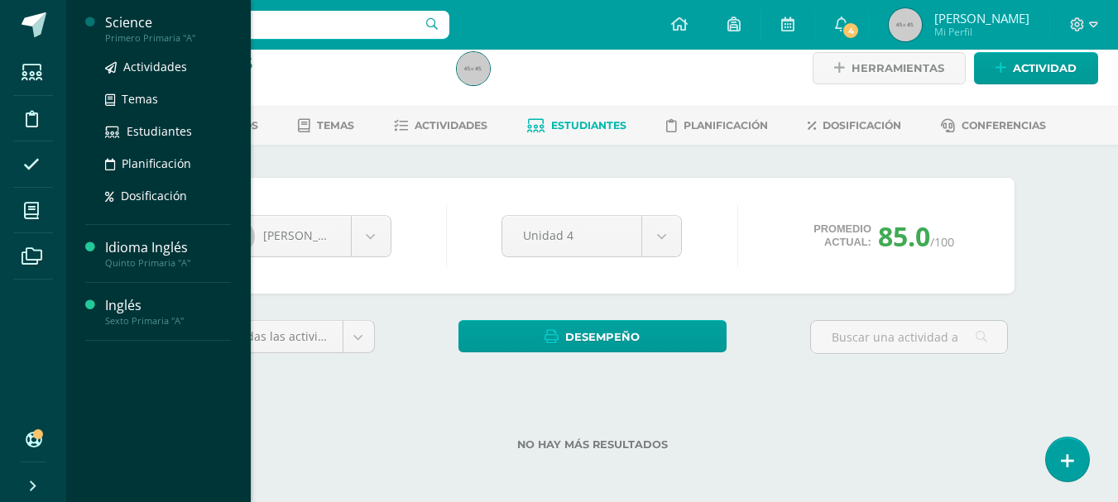
click at [154, 32] on div "Primero Primaria "A"" at bounding box center [168, 38] width 126 height 12
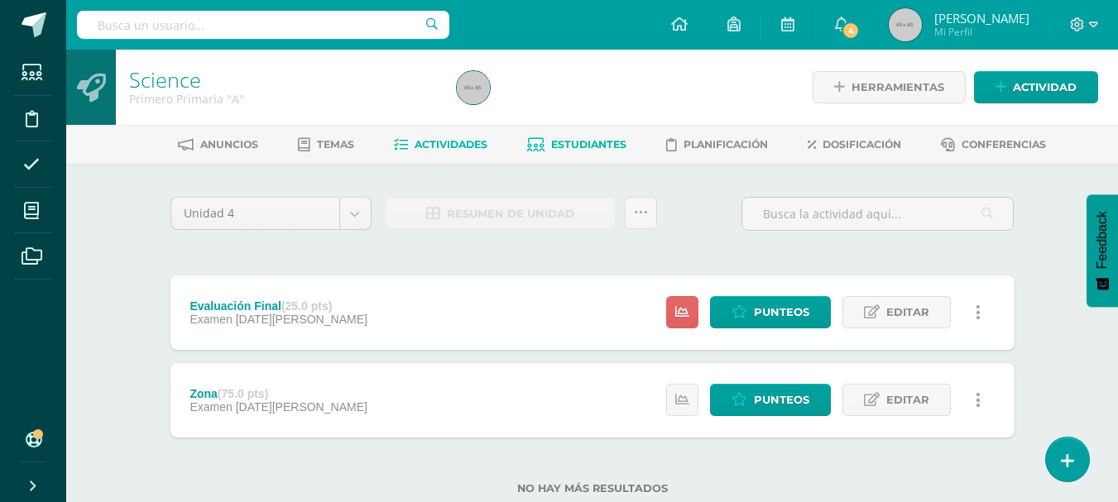
click at [588, 151] on span "Estudiantes" at bounding box center [588, 144] width 75 height 12
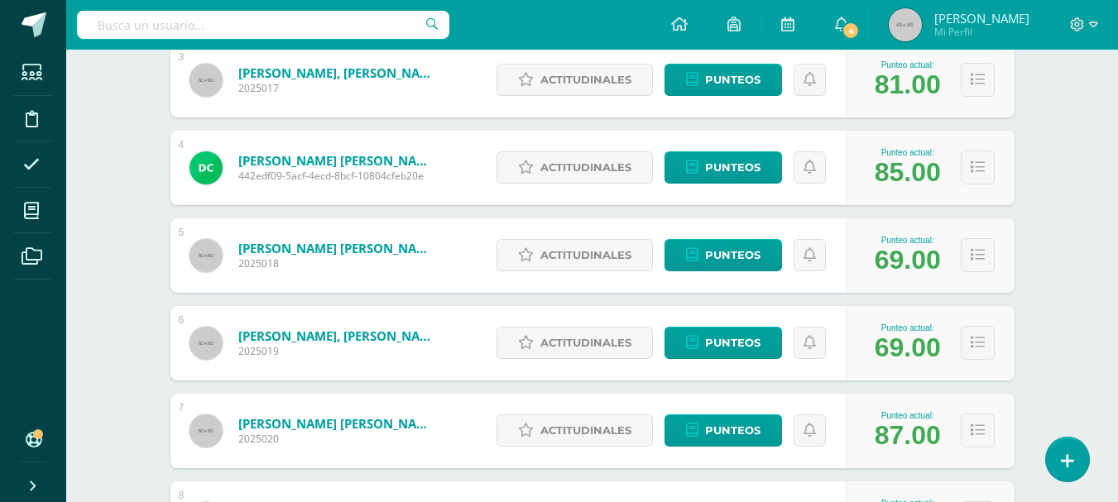
scroll to position [496, 0]
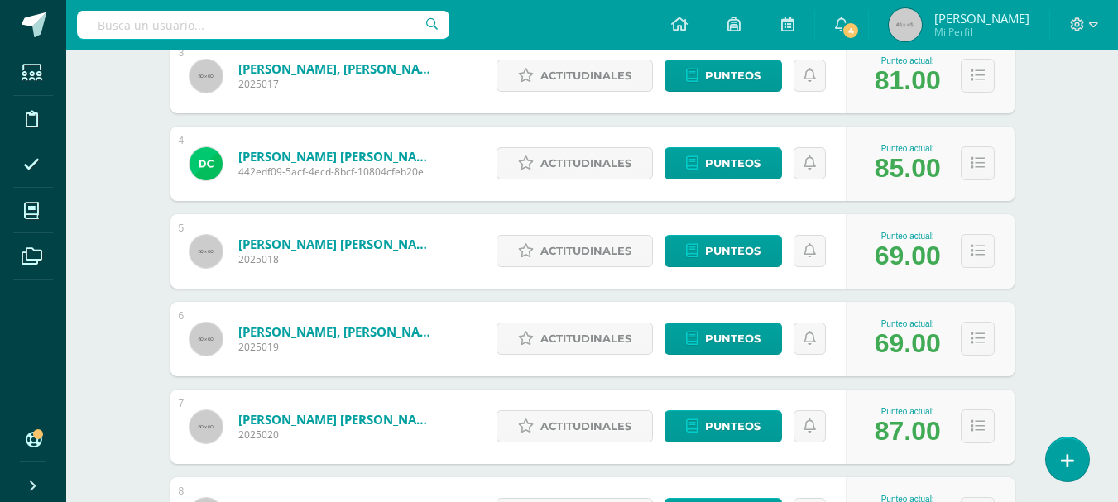
click at [1058, 302] on div "Science Primero Primaria "A" Herramientas Detalle de asistencias Actividad Anun…" at bounding box center [591, 414] width 1051 height 1722
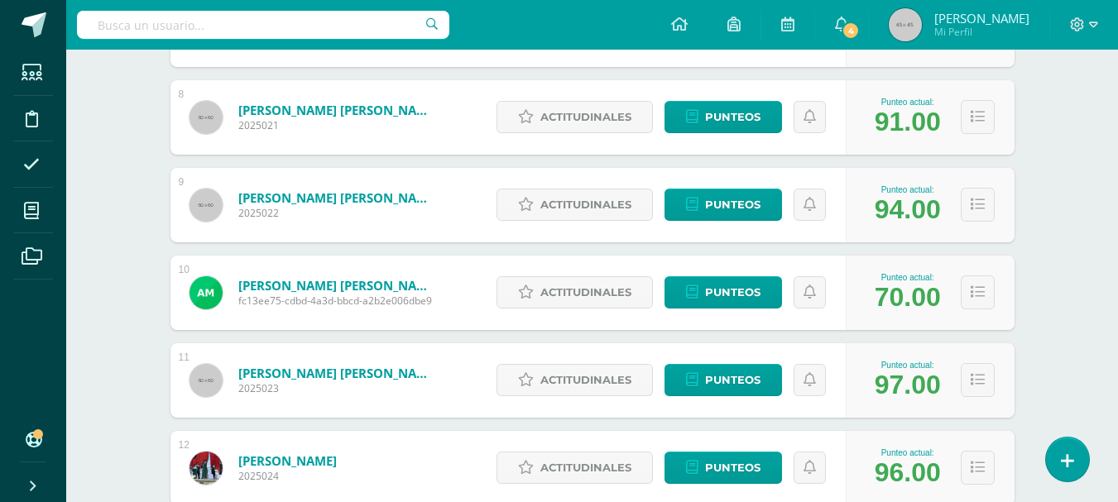
scroll to position [927, 0]
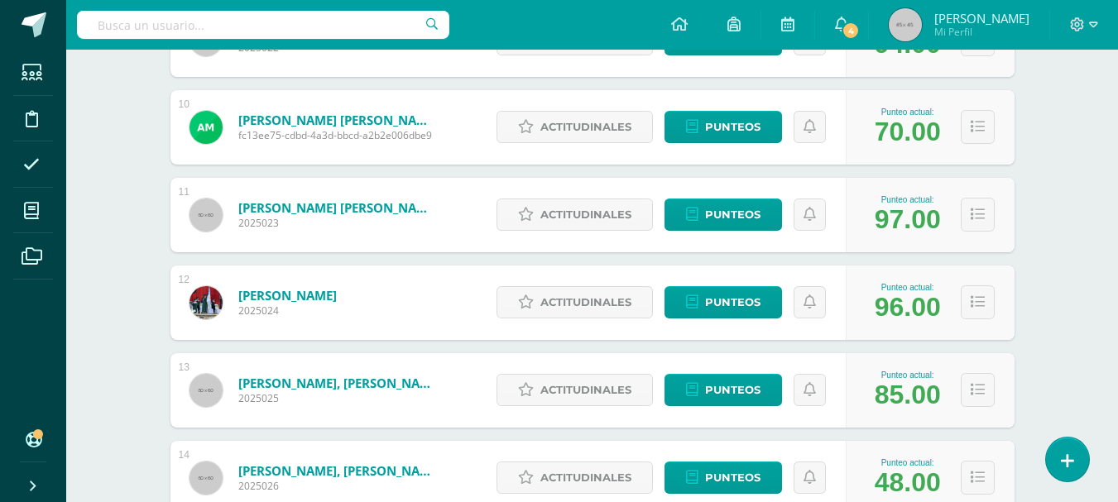
scroll to position [1092, 0]
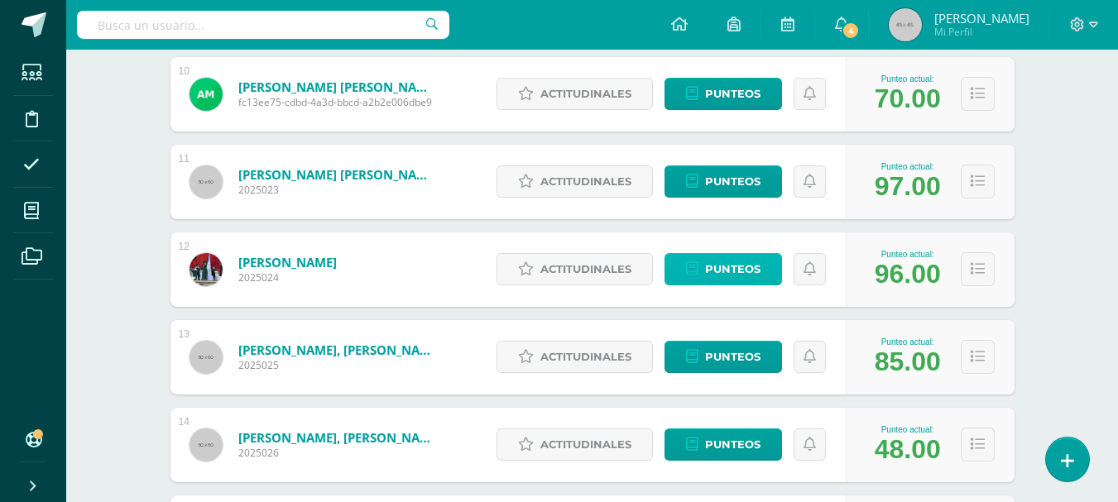
click at [746, 272] on span "Punteos" at bounding box center [732, 269] width 55 height 31
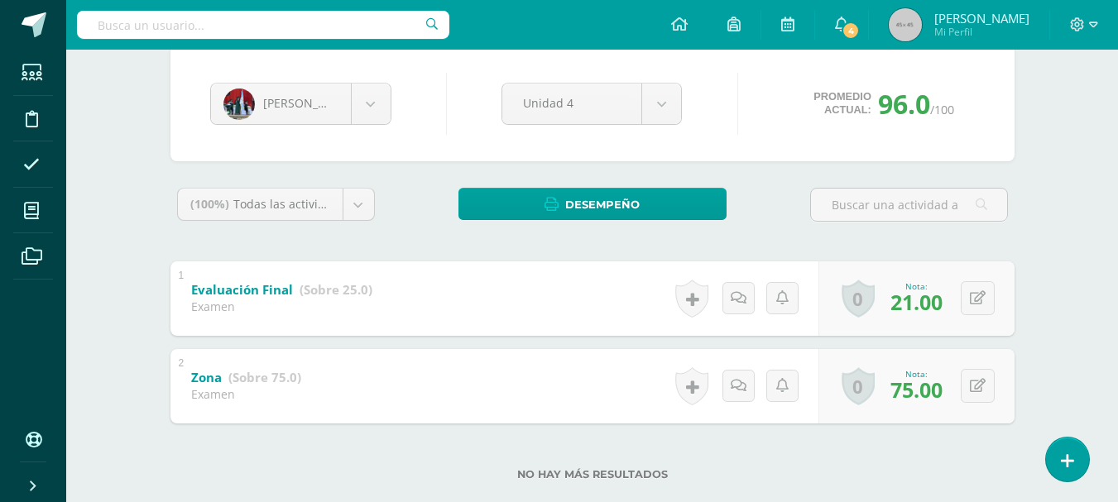
scroll to position [21, 0]
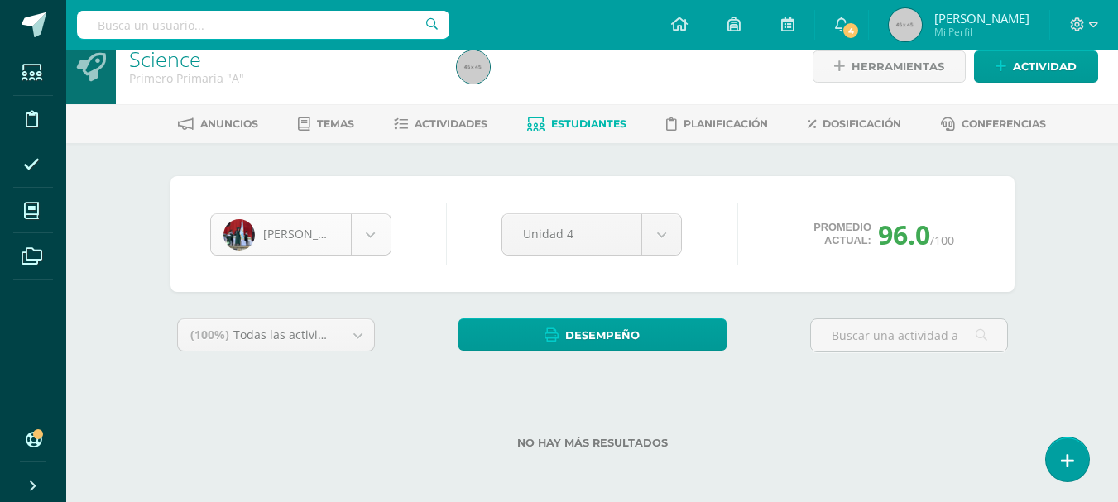
click at [380, 232] on body "Estudiantes Disciplina Asistencia Mis cursos Archivos Soporte Ayuda Reportar un…" at bounding box center [559, 240] width 1118 height 523
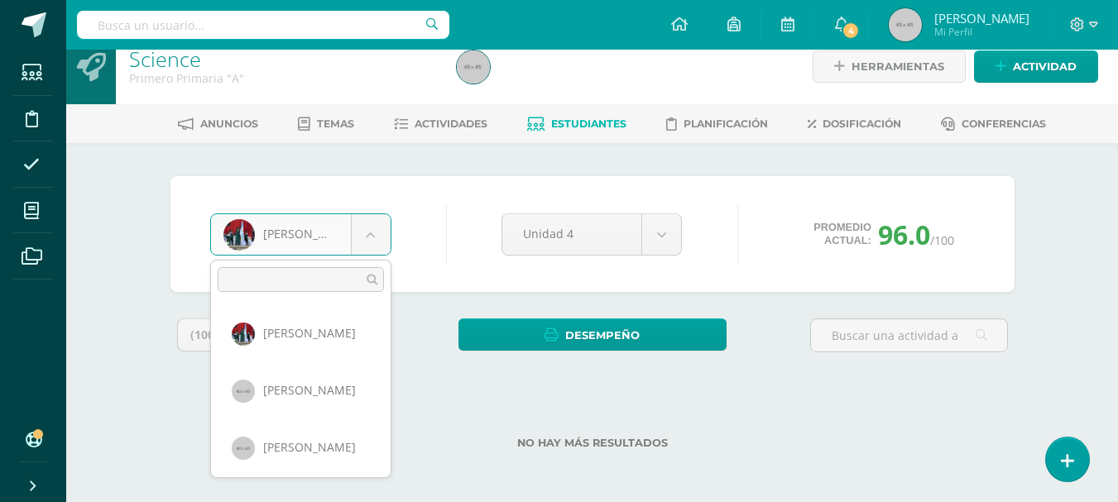
scroll to position [691, 0]
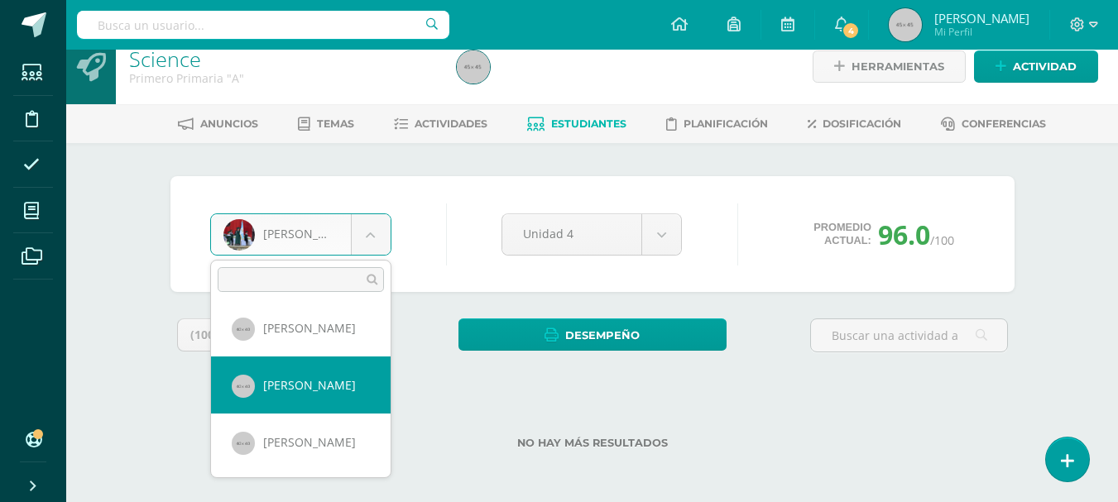
select select "59"
